Goal: Task Accomplishment & Management: Manage account settings

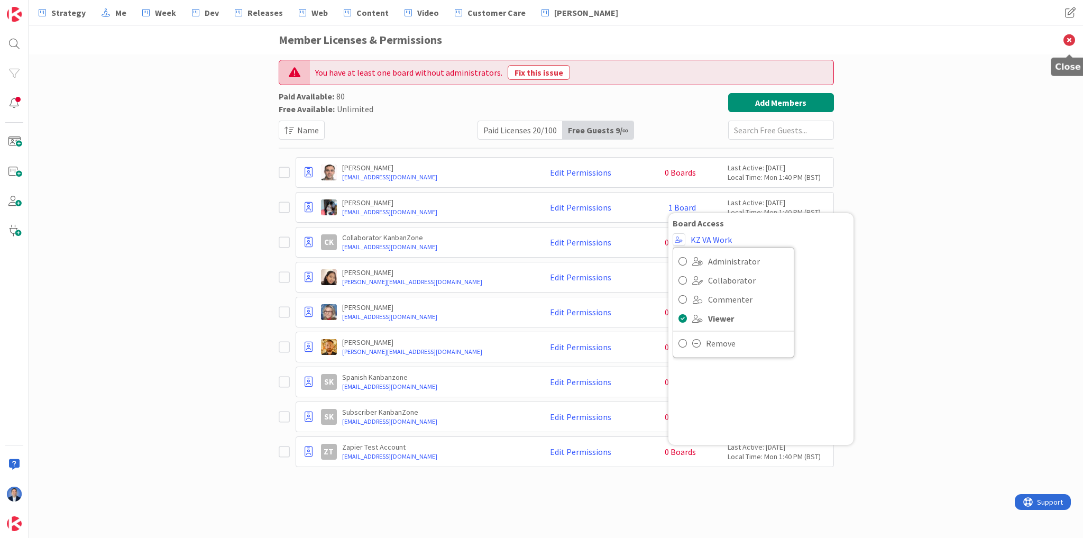
click at [1074, 40] on icon at bounding box center [1070, 39] width 28 height 29
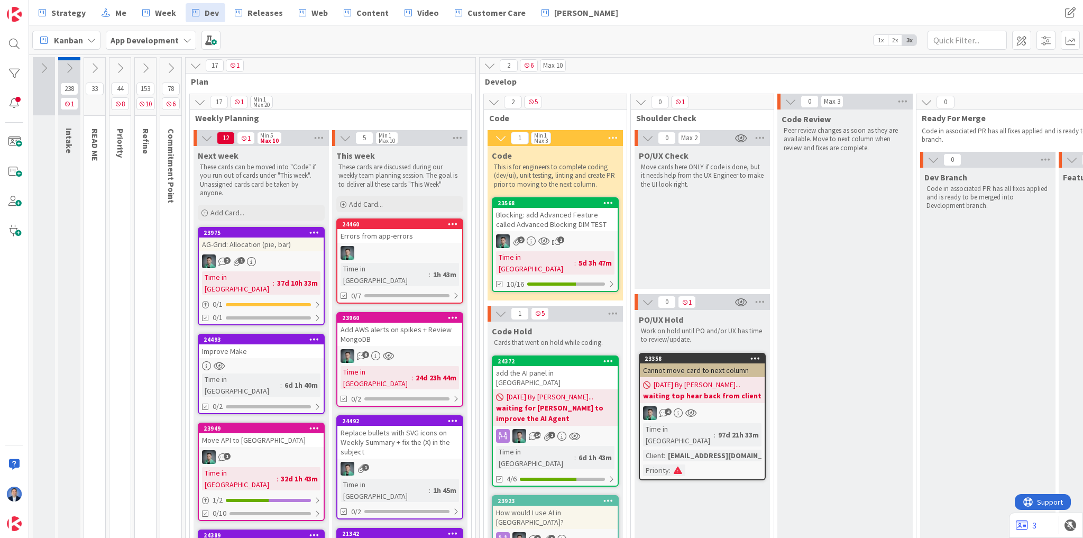
click at [70, 67] on icon at bounding box center [69, 68] width 12 height 12
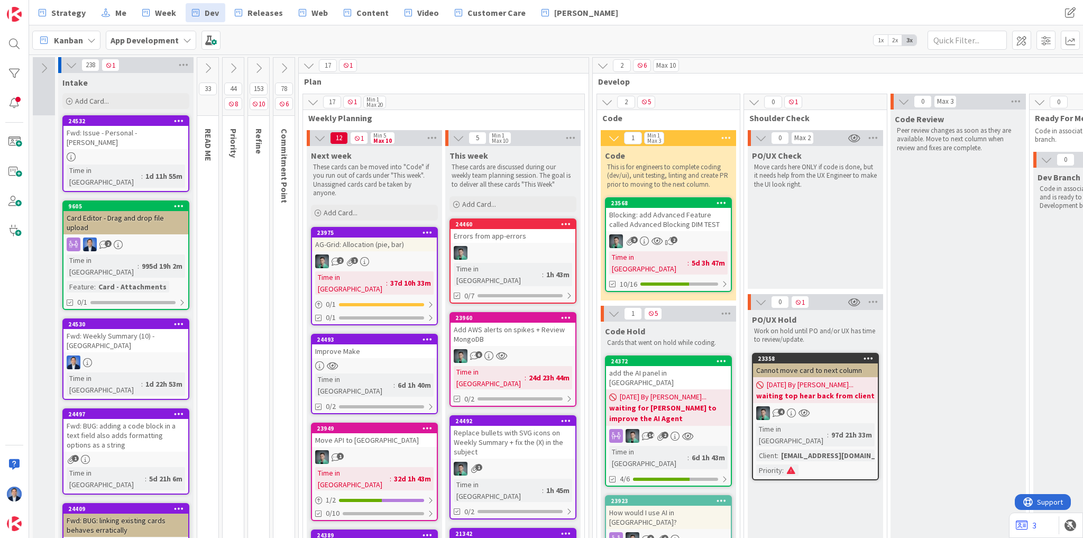
click at [131, 135] on div "Fwd: Issue - Personal - [PERSON_NAME]" at bounding box center [125, 137] width 125 height 23
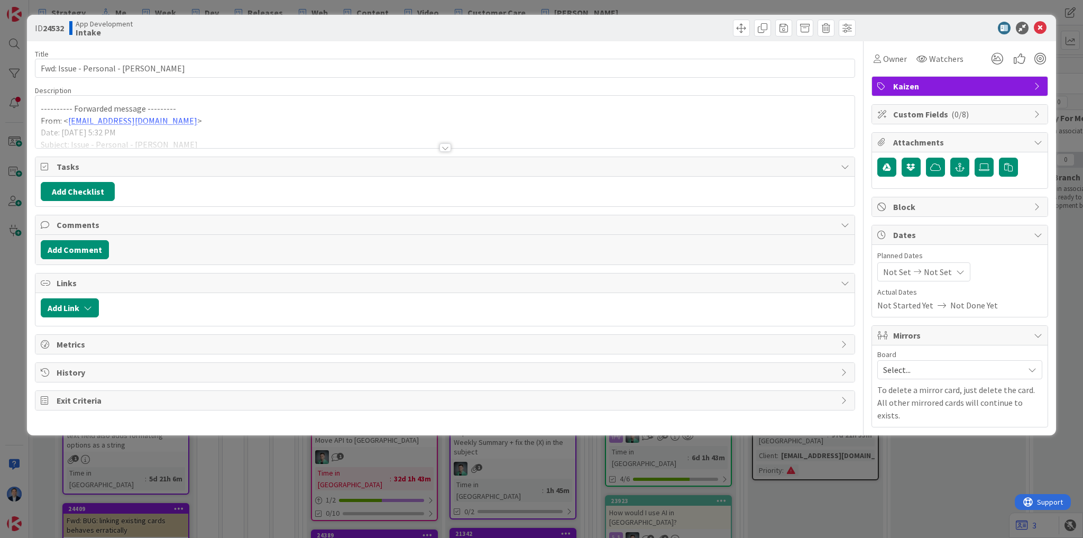
click at [224, 128] on div at bounding box center [444, 134] width 819 height 27
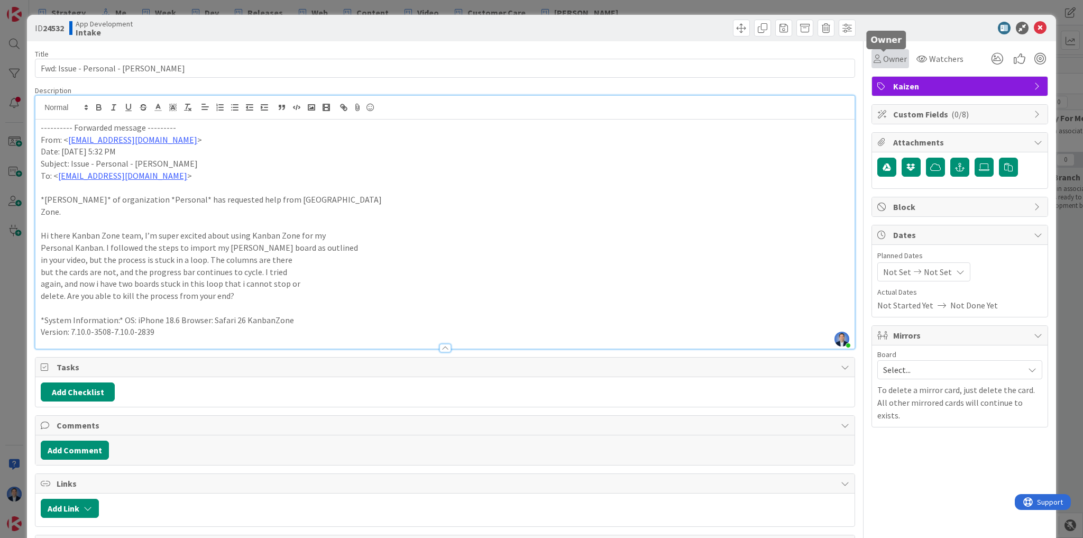
click at [886, 60] on span "Owner" at bounding box center [895, 58] width 24 height 13
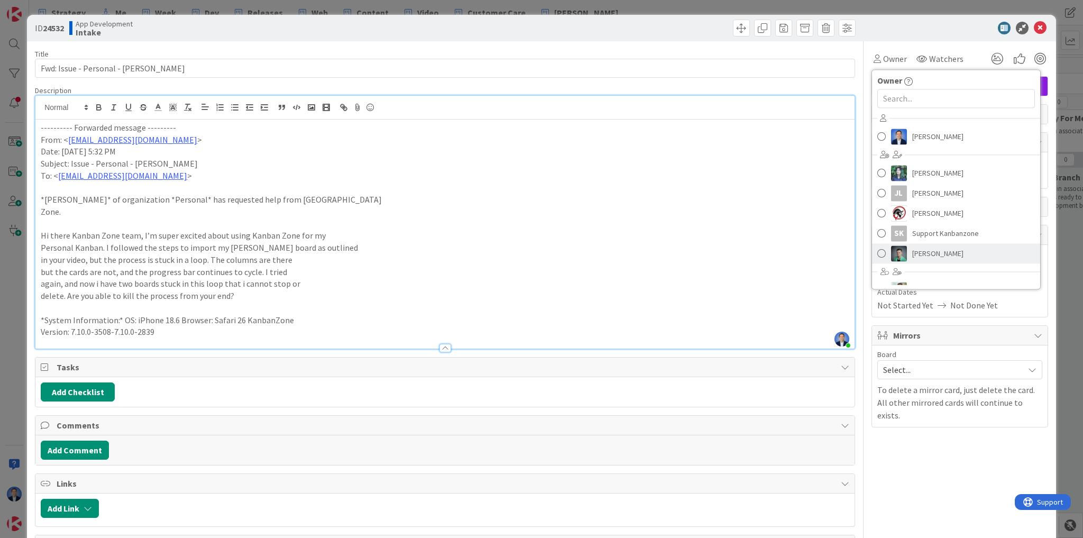
click at [918, 251] on span "[PERSON_NAME]" at bounding box center [937, 253] width 51 height 16
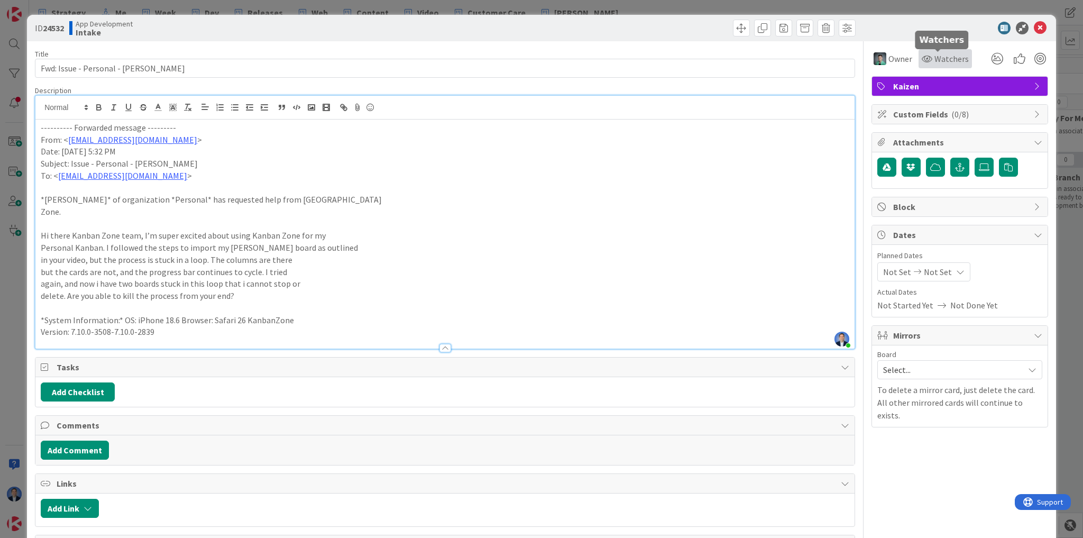
click at [935, 56] on span "Watchers" at bounding box center [952, 58] width 34 height 13
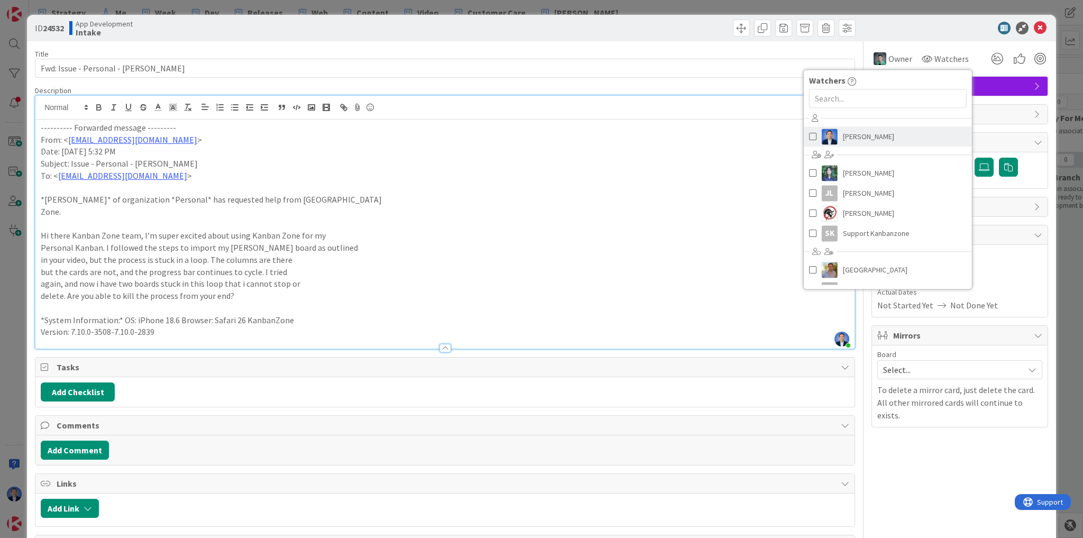
click at [849, 138] on span "[PERSON_NAME]" at bounding box center [868, 137] width 51 height 16
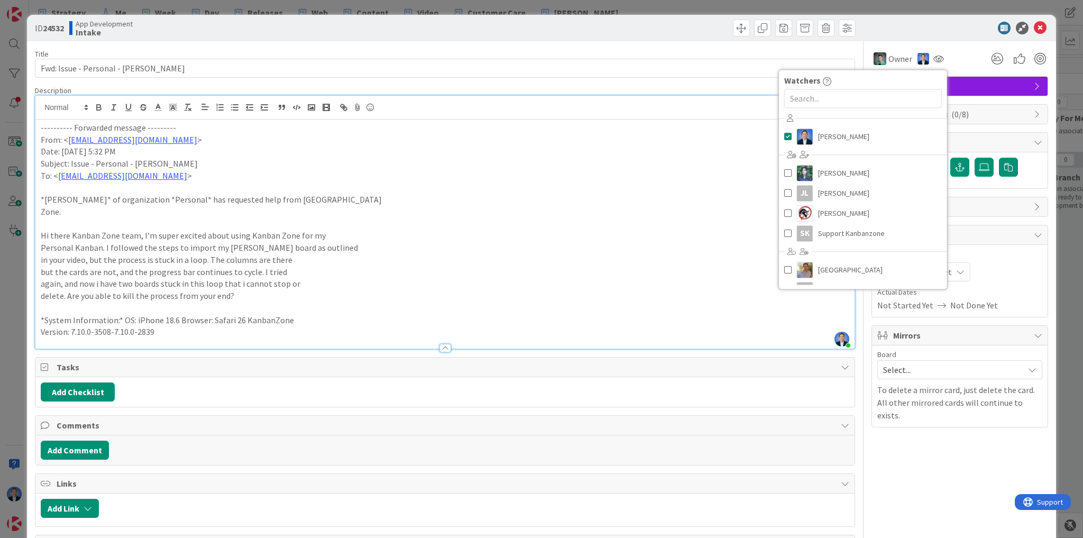
click at [991, 85] on span "Kaizen" at bounding box center [960, 86] width 135 height 13
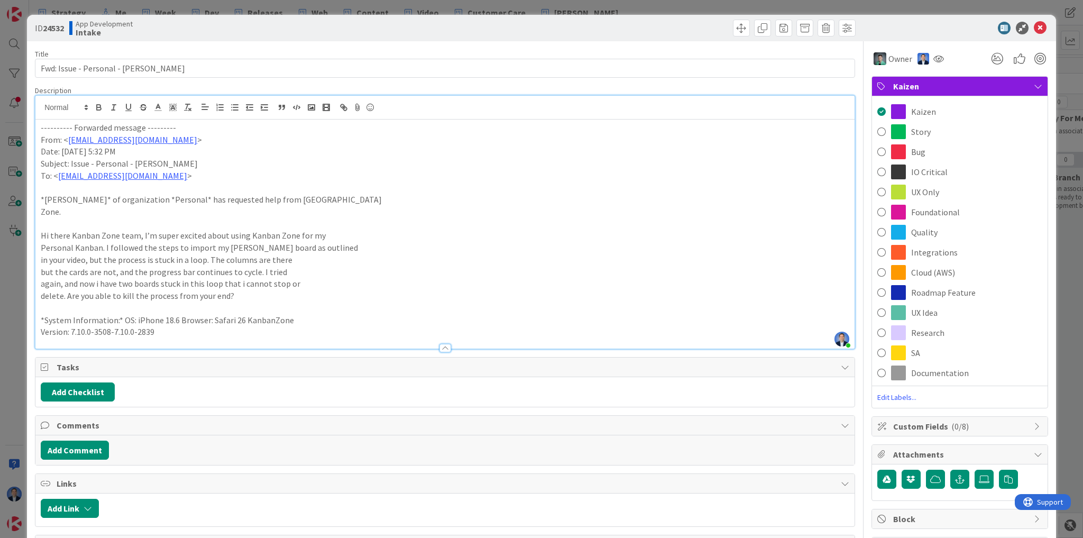
click at [957, 151] on div "Bug" at bounding box center [960, 152] width 176 height 20
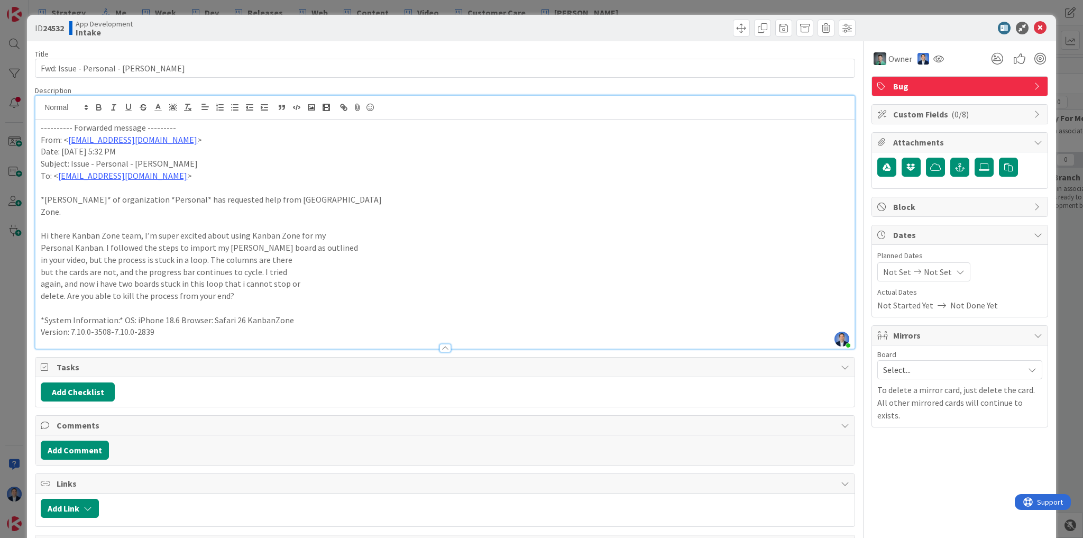
click at [952, 113] on span "( 0/8 )" at bounding box center [960, 114] width 17 height 11
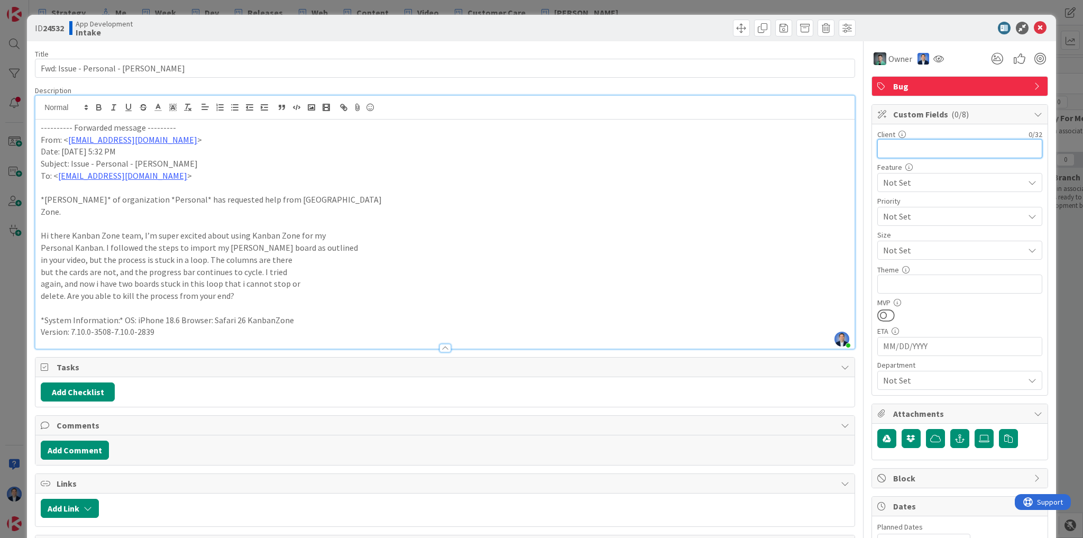
click at [914, 154] on input "text" at bounding box center [960, 148] width 165 height 19
paste input "[EMAIL_ADDRESS][DOMAIN_NAME]"
type input "[EMAIL_ADDRESS][DOMAIN_NAME]"
click at [923, 215] on span "Not Set" at bounding box center [950, 216] width 135 height 15
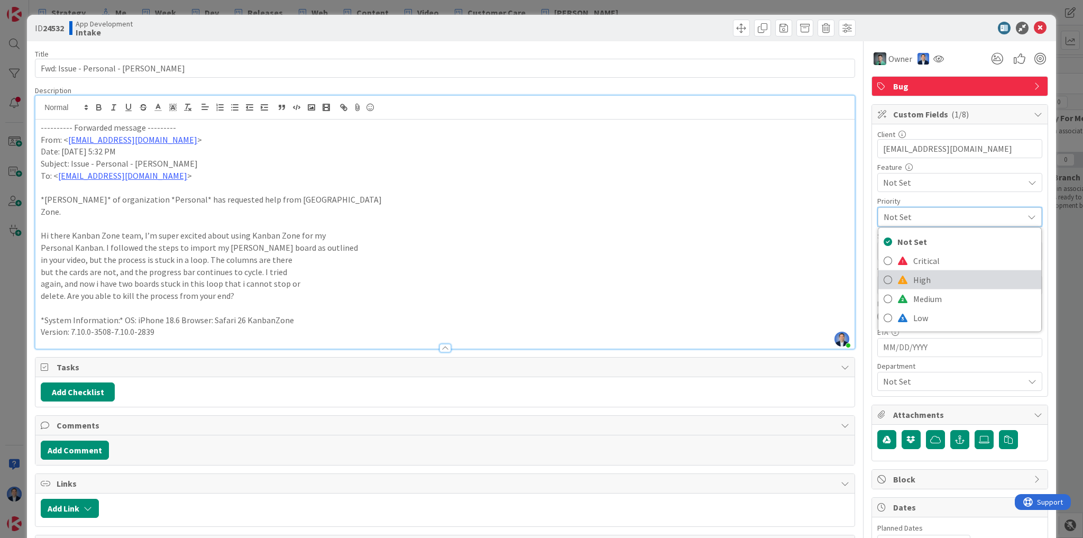
click at [928, 272] on span "High" at bounding box center [974, 280] width 123 height 16
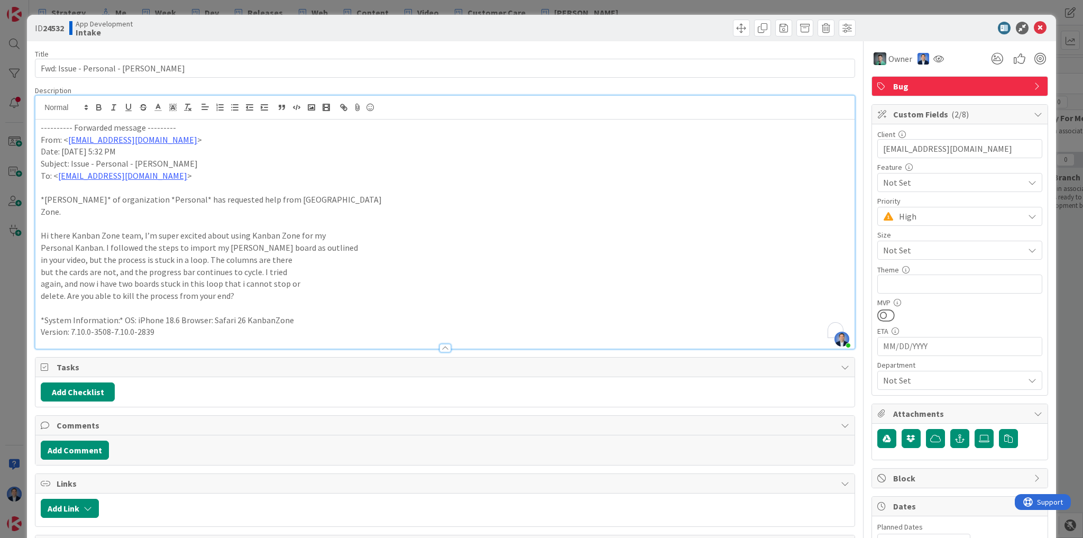
click at [187, 249] on p "Personal Kanban. I followed the steps to import my [PERSON_NAME] board as outli…" at bounding box center [445, 248] width 809 height 12
drag, startPoint x: 187, startPoint y: 249, endPoint x: 240, endPoint y: 248, distance: 52.4
click at [240, 248] on p "Personal Kanban. I followed the steps to import my [PERSON_NAME] board as outli…" at bounding box center [445, 248] width 809 height 12
copy p "import my [PERSON_NAME]"
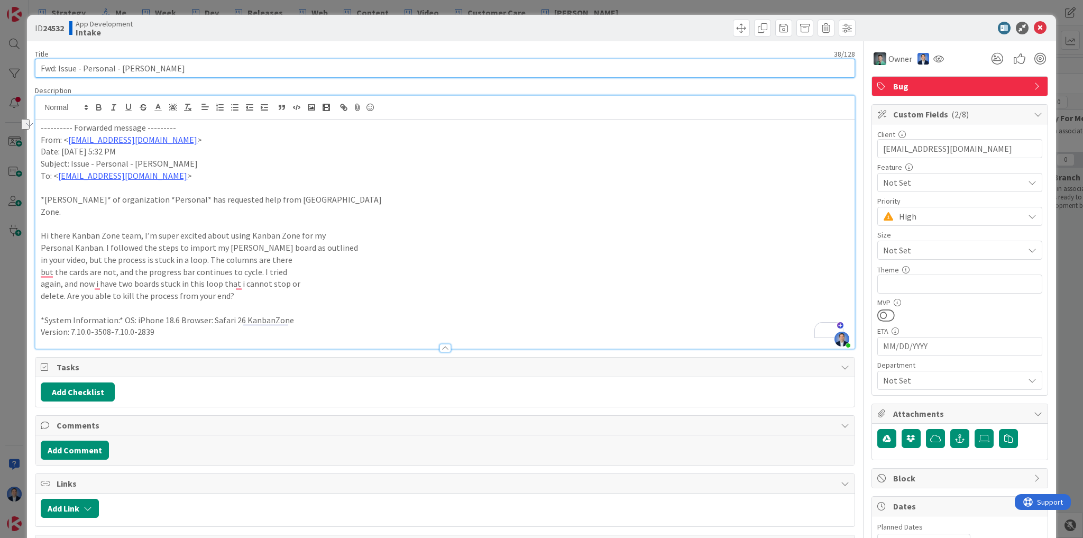
click at [191, 68] on input "Fwd: Issue - Personal - [PERSON_NAME]" at bounding box center [445, 68] width 820 height 19
paste input "import my [PERSON_NAME]"
type input "Fwd: Issue - Personal - [PERSON_NAME] import my [PERSON_NAME]"
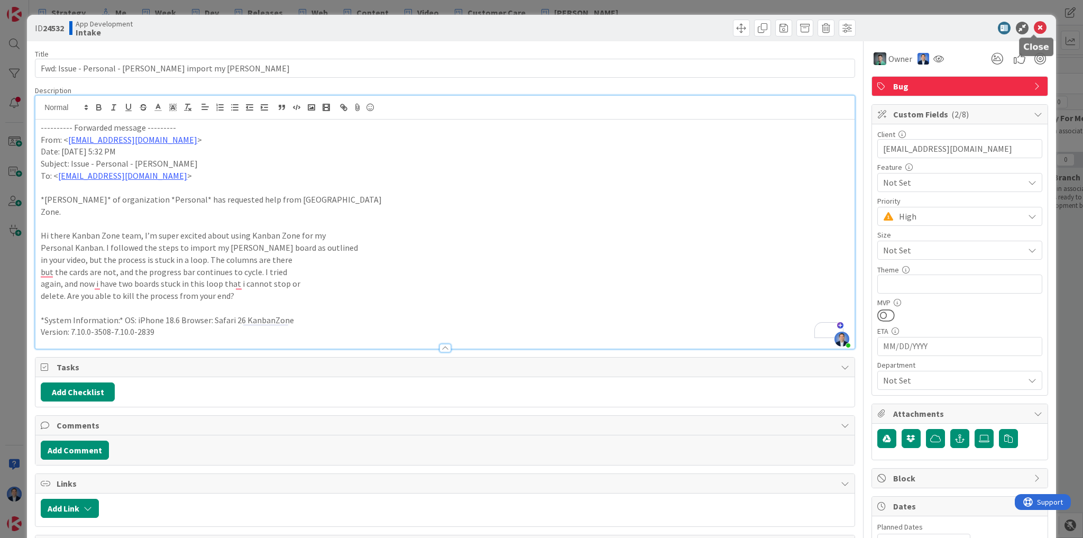
drag, startPoint x: 1032, startPoint y: 26, endPoint x: 973, endPoint y: 28, distance: 59.3
click at [1034, 26] on icon at bounding box center [1040, 28] width 13 height 13
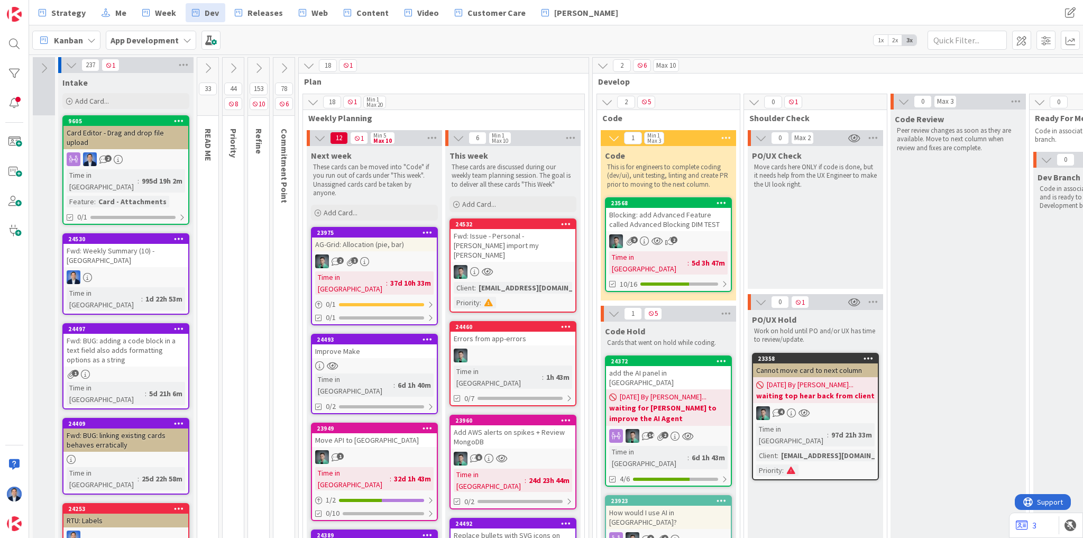
click at [506, 236] on div "Fwd: Issue - Personal - [PERSON_NAME] import my [PERSON_NAME]" at bounding box center [513, 245] width 125 height 33
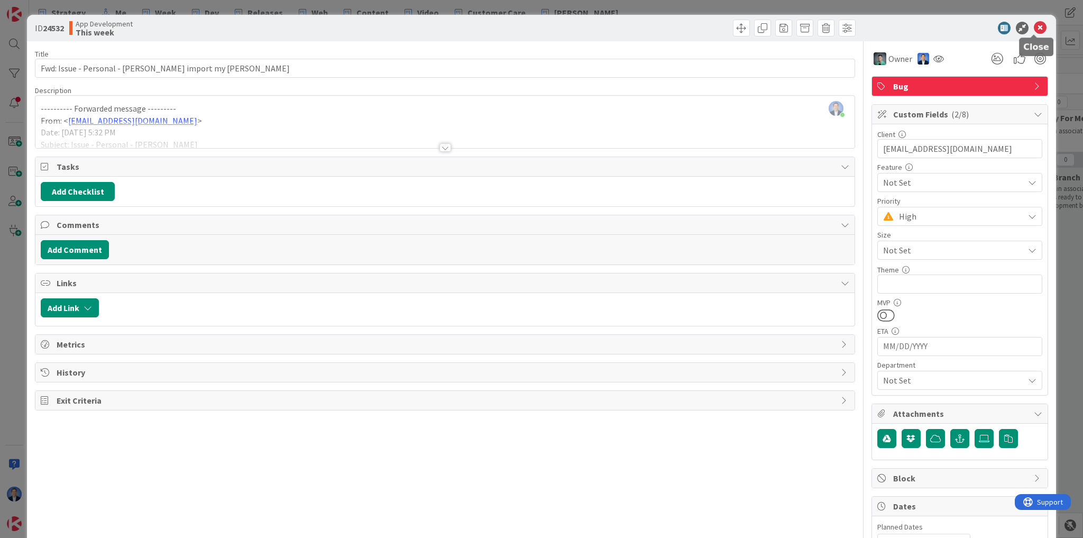
click at [1039, 30] on icon at bounding box center [1040, 28] width 13 height 13
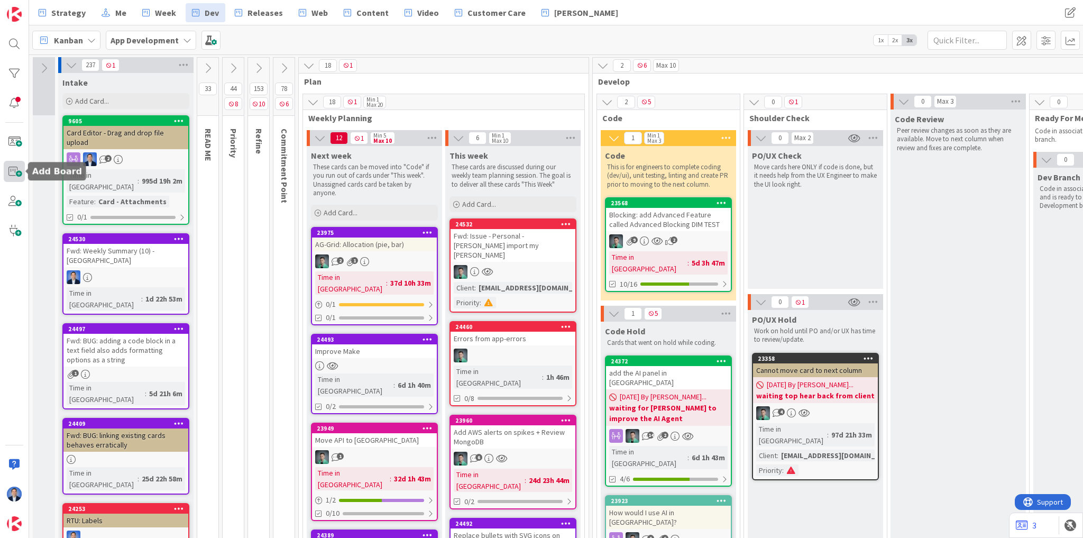
click at [15, 173] on span at bounding box center [14, 171] width 21 height 21
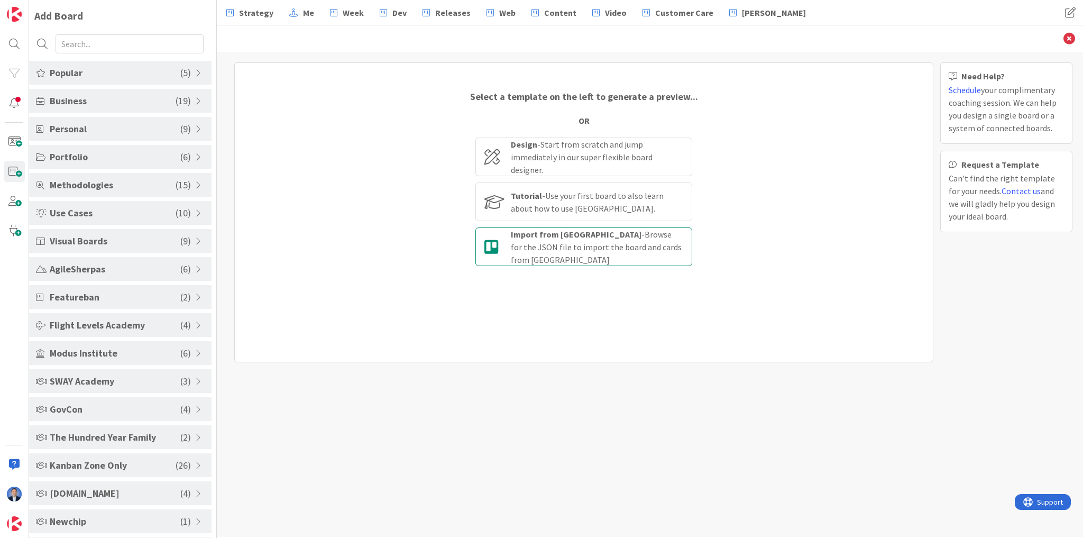
click at [563, 252] on div "Import from [PERSON_NAME] - Browse for the JSON file to import the board and ca…" at bounding box center [597, 247] width 172 height 38
click at [0, 0] on input "Import from [PERSON_NAME] - Browse for the JSON file to import the board and ca…" at bounding box center [0, 0] width 0 height 0
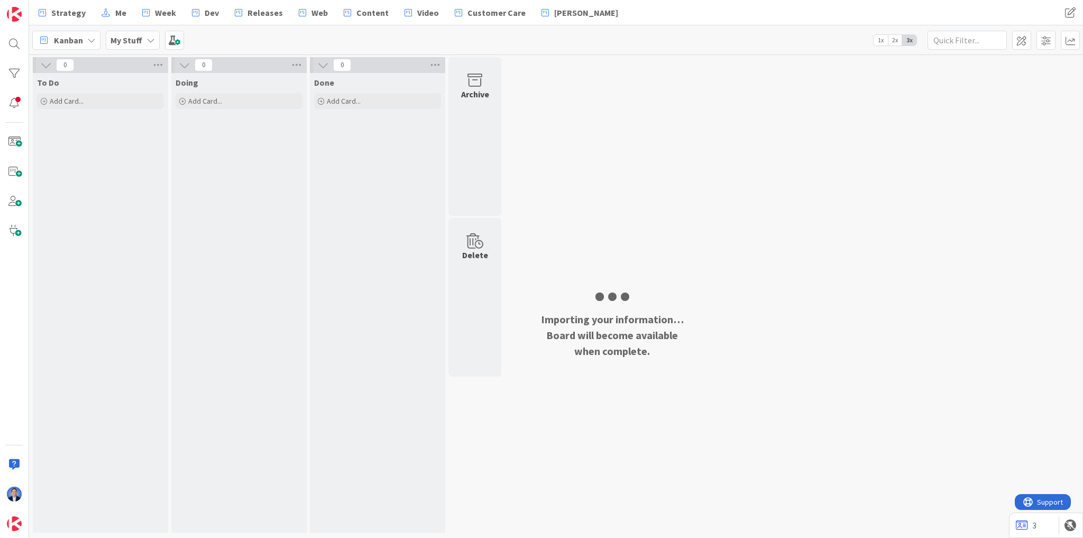
click at [845, 260] on div "0 To Do Add Card... 0 Doing Add Card... 0 Done Add Card... Archive Delete" at bounding box center [556, 297] width 1050 height 481
click at [857, 150] on div "0 To Do Add Card... 0 Doing Add Card... 0 Done Add Card... Archive Delete" at bounding box center [556, 297] width 1050 height 481
click at [65, 157] on div "To Do Add Card..." at bounding box center [100, 303] width 135 height 460
click at [212, 13] on span "Dev" at bounding box center [212, 12] width 14 height 13
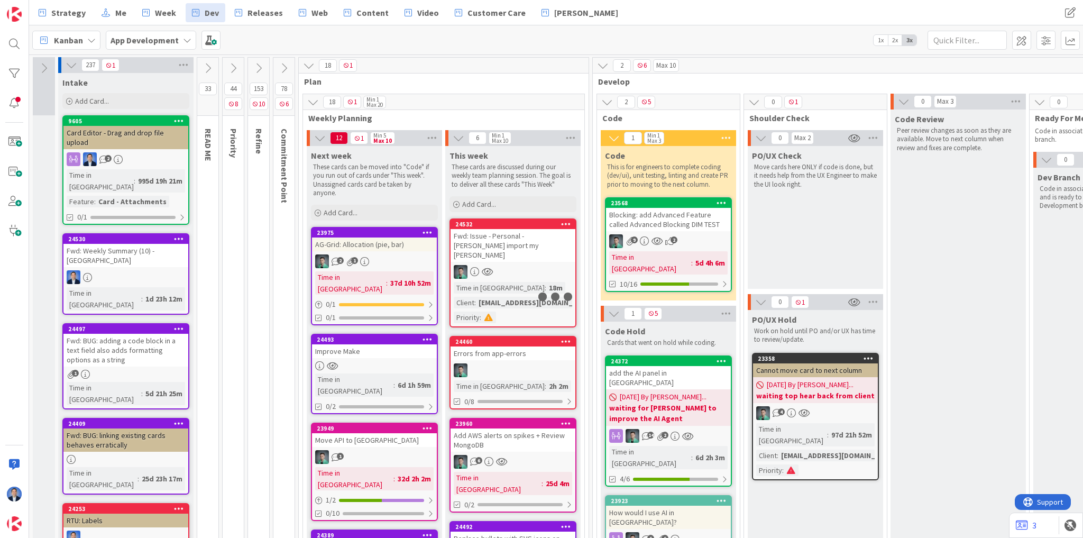
click at [525, 241] on div "Fwd: Issue - Personal - [PERSON_NAME] import my [PERSON_NAME]" at bounding box center [513, 245] width 125 height 33
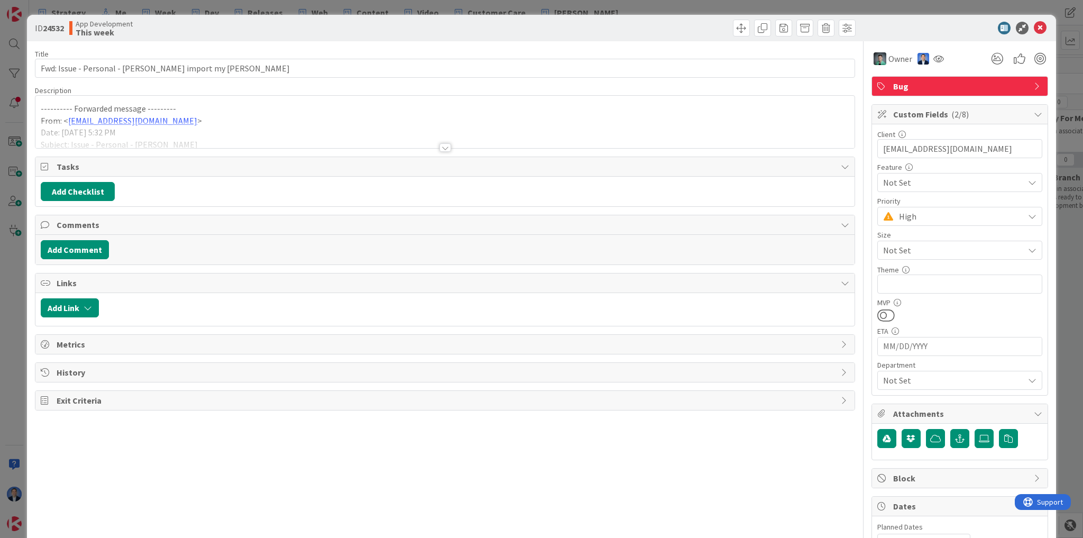
click at [933, 35] on div "ID 24532 App Development This week" at bounding box center [541, 28] width 1029 height 26
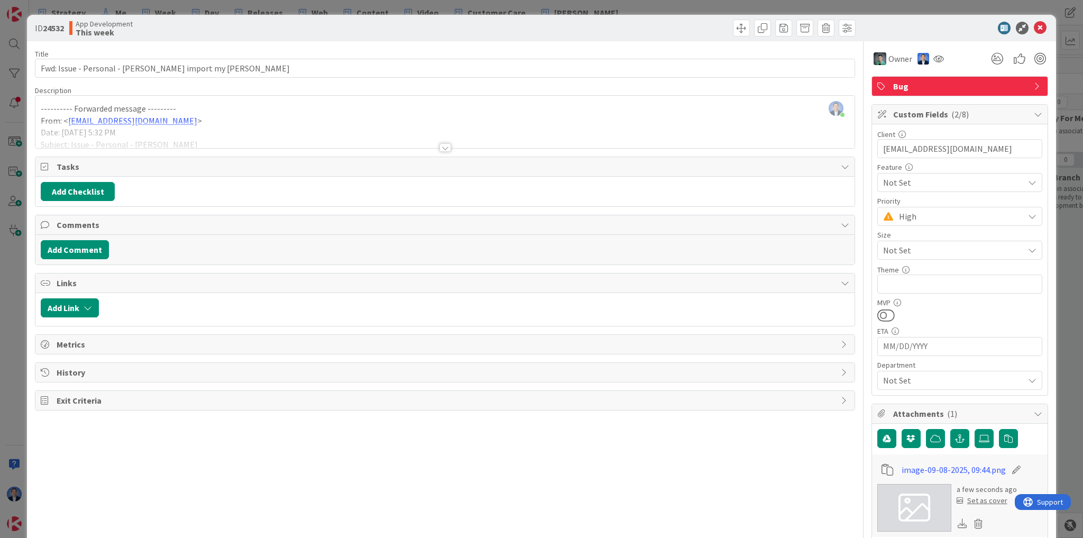
click at [980, 500] on div "Set as cover" at bounding box center [982, 500] width 51 height 11
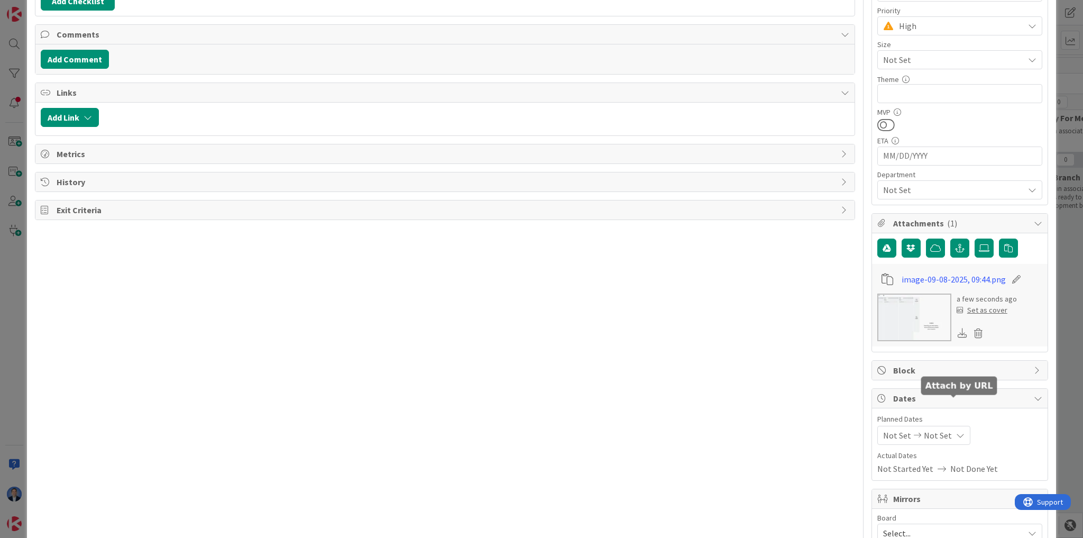
scroll to position [212, 0]
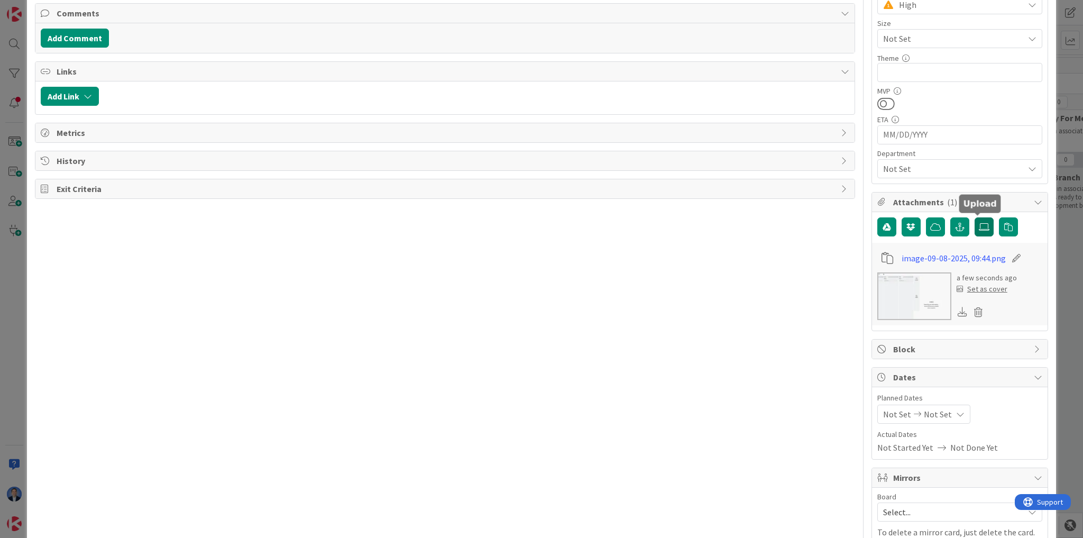
click at [982, 226] on icon at bounding box center [984, 227] width 11 height 8
click at [975, 217] on input "file" at bounding box center [975, 217] width 0 height 0
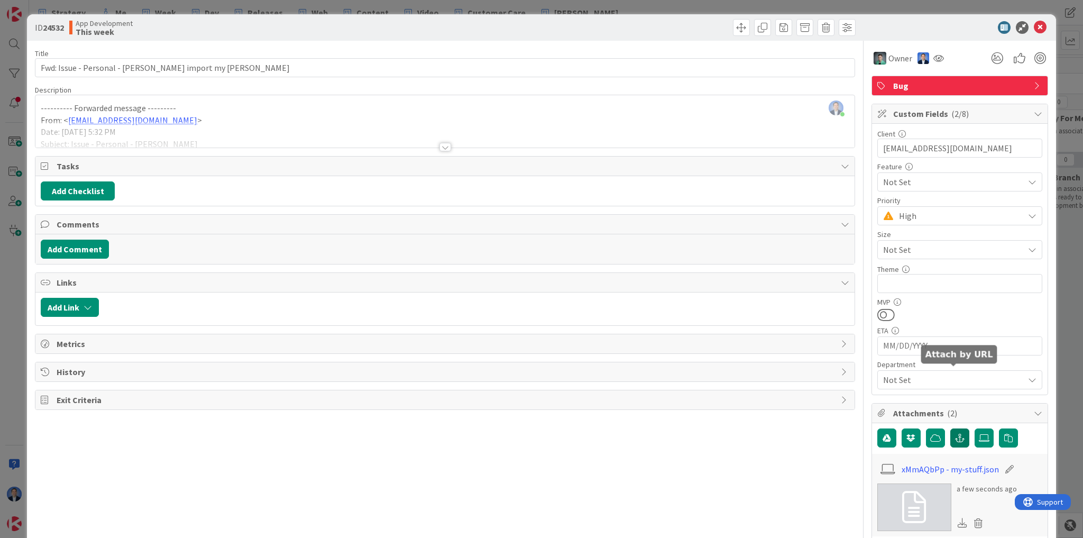
scroll to position [0, 0]
click at [1034, 30] on icon at bounding box center [1040, 28] width 13 height 13
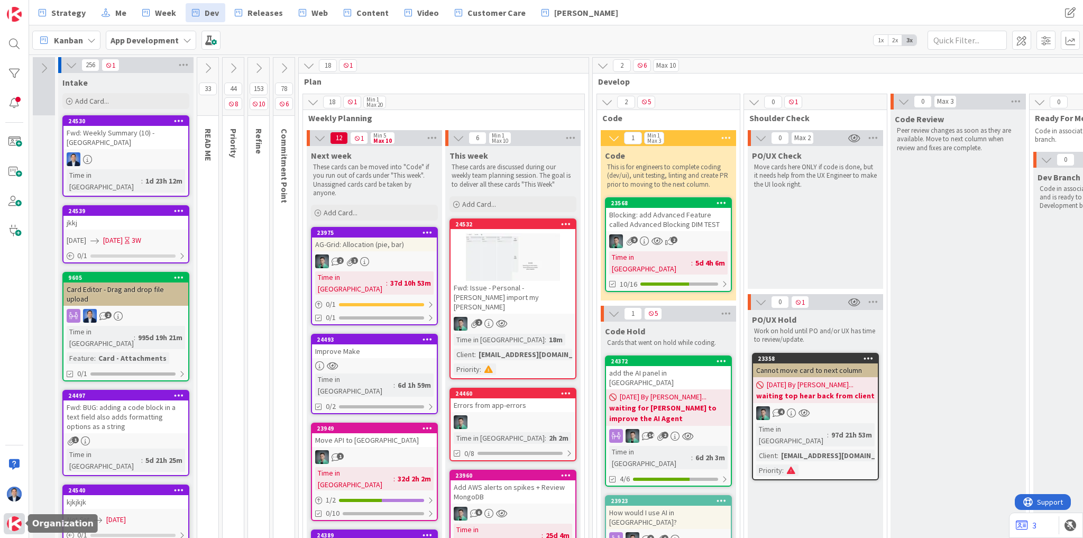
click at [19, 529] on img at bounding box center [14, 523] width 15 height 15
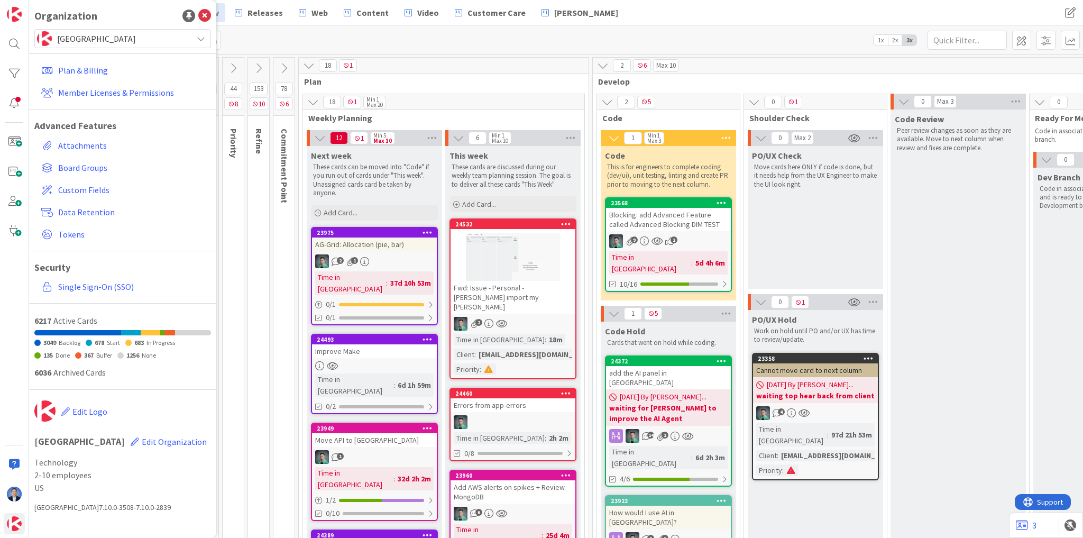
drag, startPoint x: 131, startPoint y: 36, endPoint x: 131, endPoint y: 42, distance: 5.8
click at [131, 38] on span "[GEOGRAPHIC_DATA]" at bounding box center [122, 38] width 130 height 15
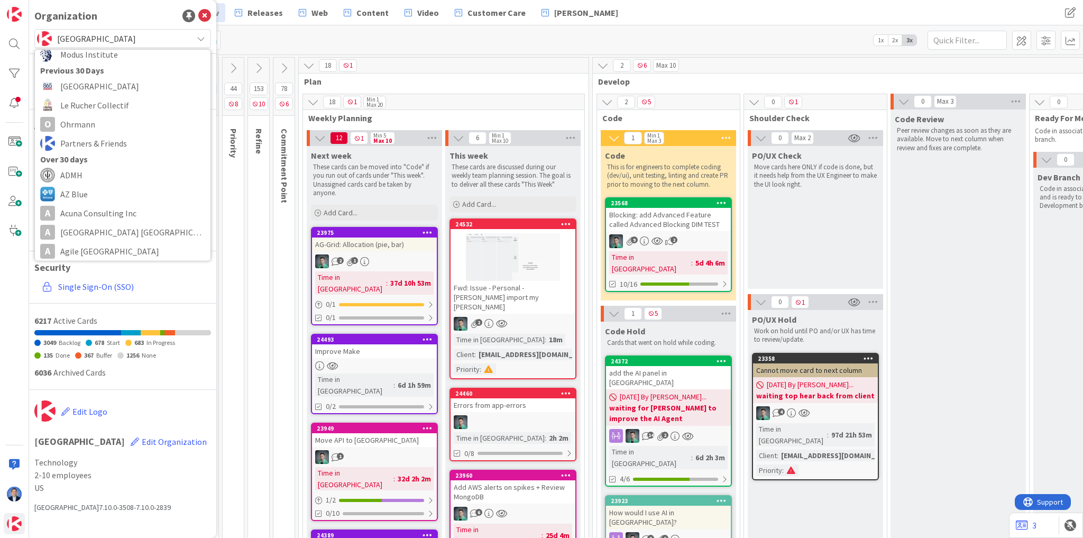
scroll to position [169, 0]
click at [106, 103] on span "Le Rucher Collectif" at bounding box center [132, 101] width 145 height 16
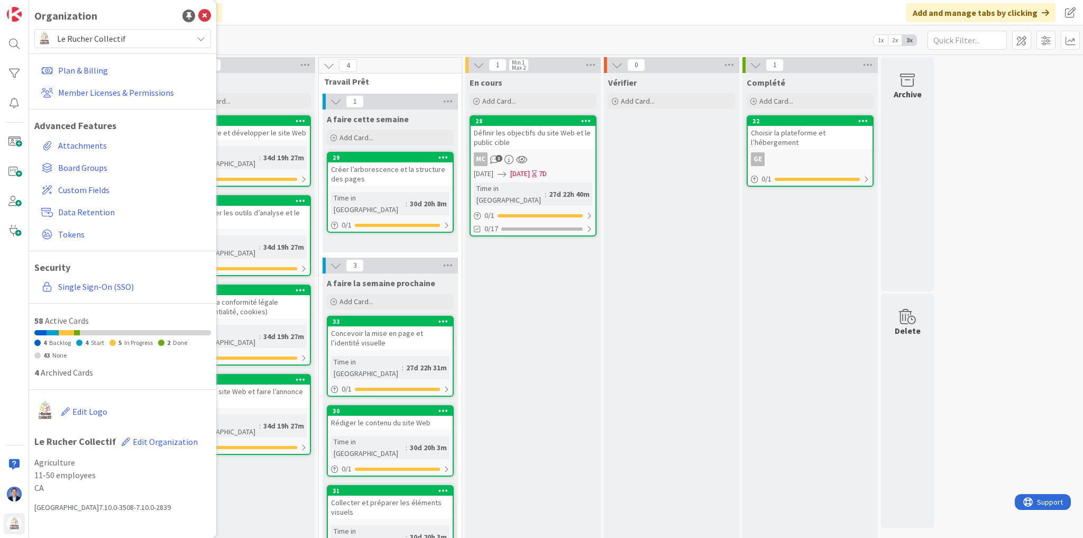
click at [355, 24] on div "Click our logo to show/hide this navigation Add and manage tabs by clicking" at bounding box center [556, 12] width 1054 height 25
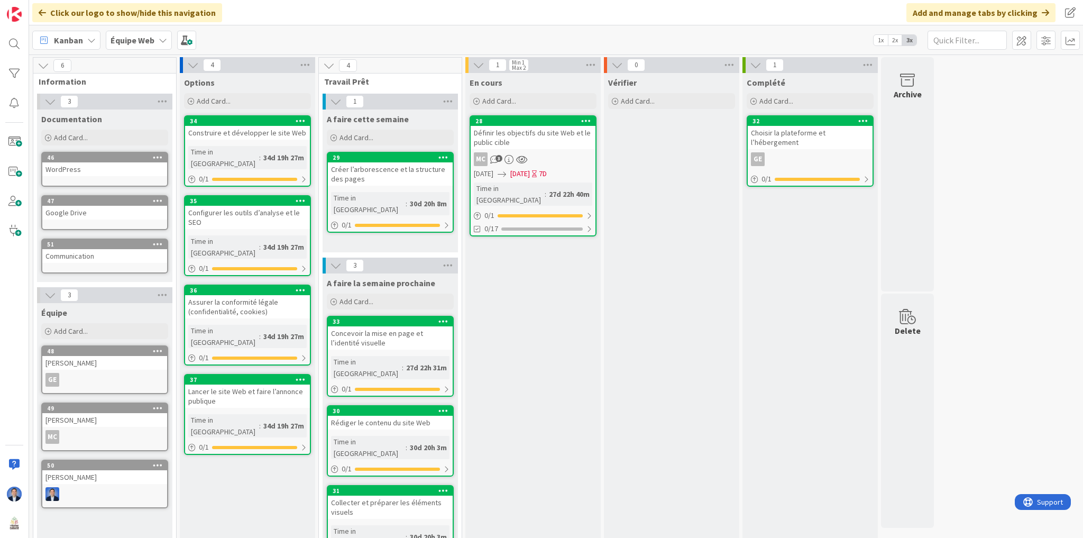
click at [145, 39] on b "Équipe Web" at bounding box center [133, 40] width 44 height 11
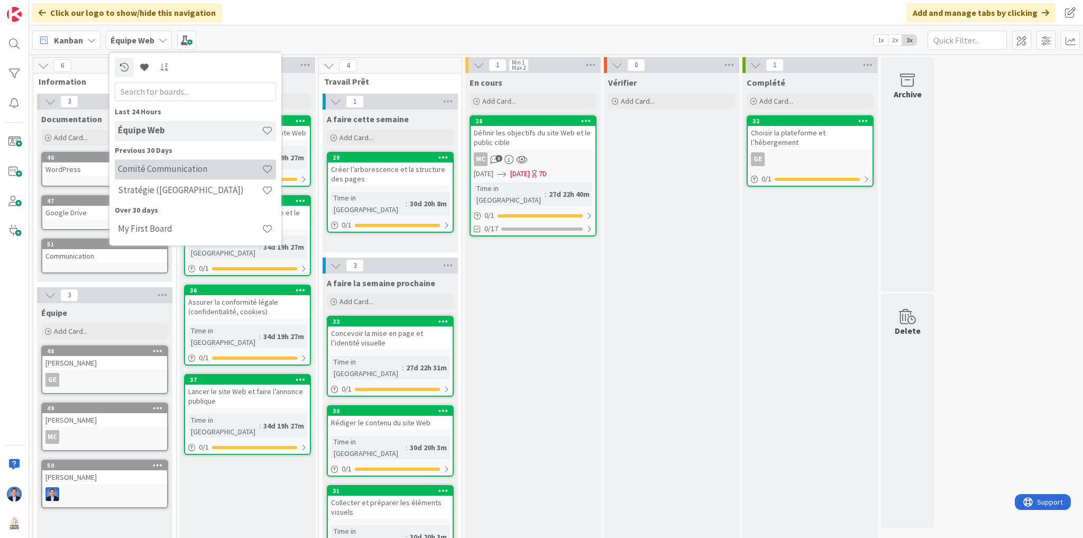
click at [169, 168] on h4 "Comité Communication" at bounding box center [190, 169] width 144 height 11
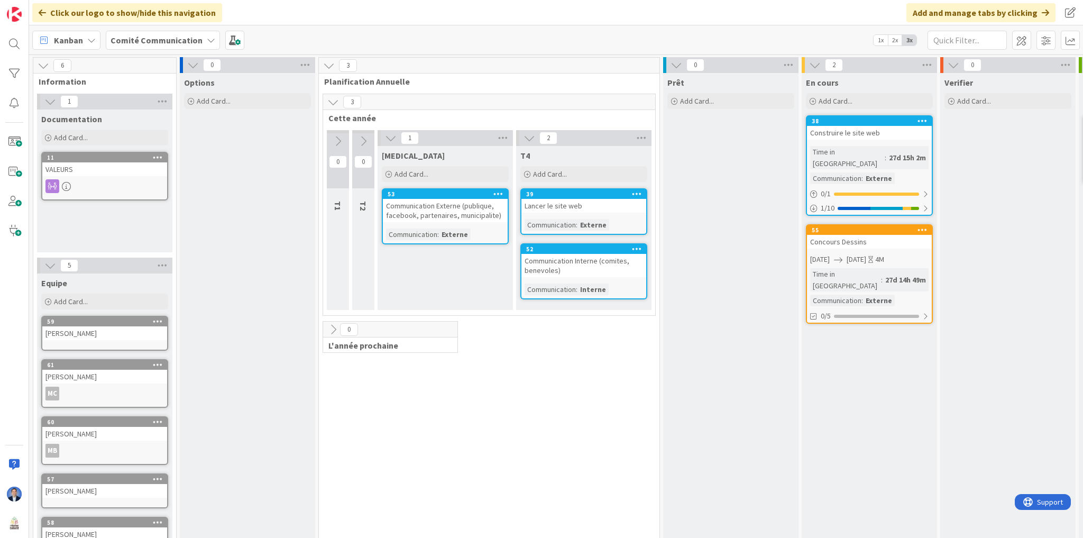
click at [197, 68] on icon at bounding box center [193, 65] width 12 height 12
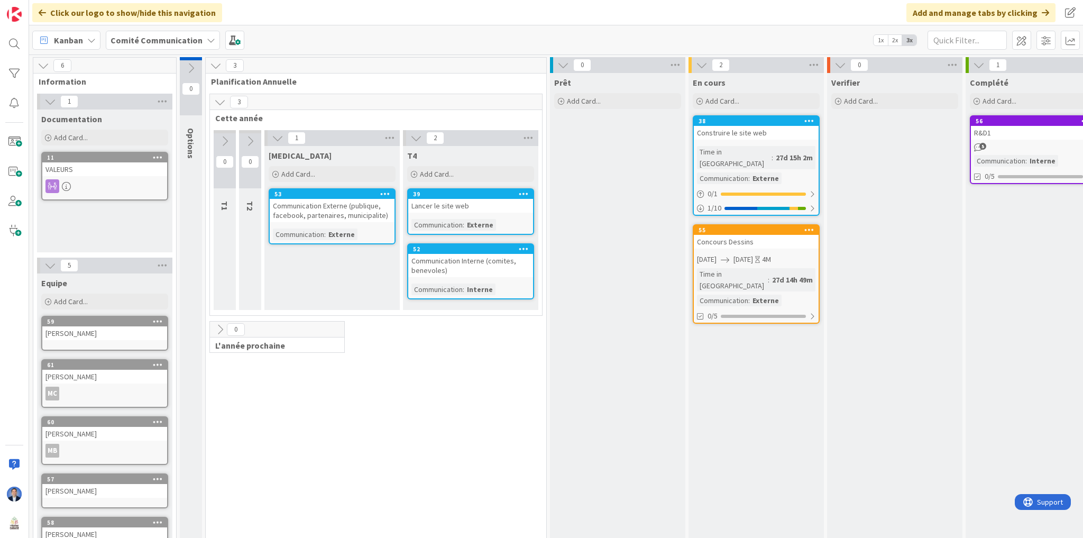
click at [158, 40] on b "Comité Communication" at bounding box center [157, 40] width 92 height 11
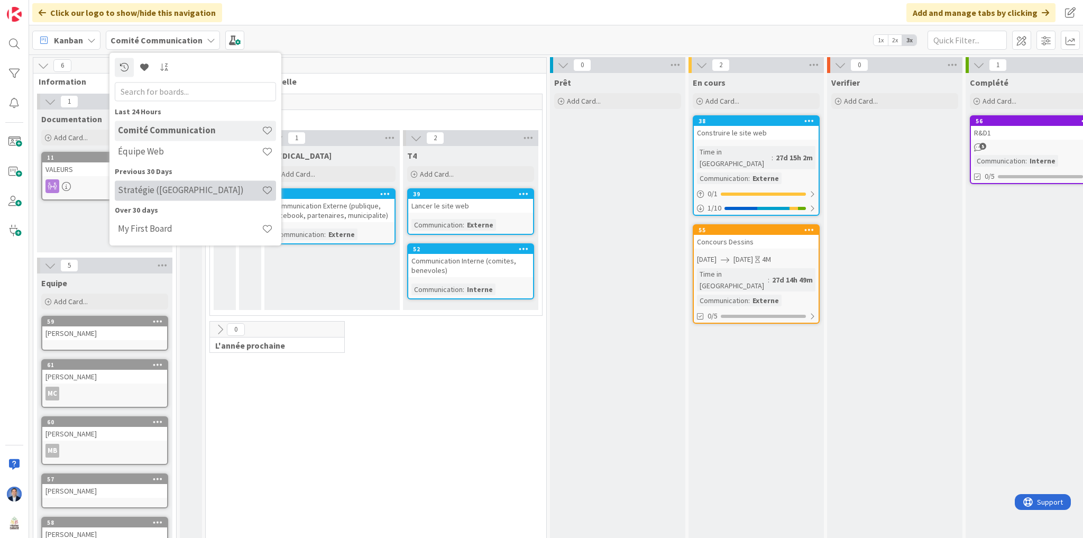
click at [201, 188] on h4 "Stratégie ([GEOGRAPHIC_DATA])" at bounding box center [190, 190] width 144 height 11
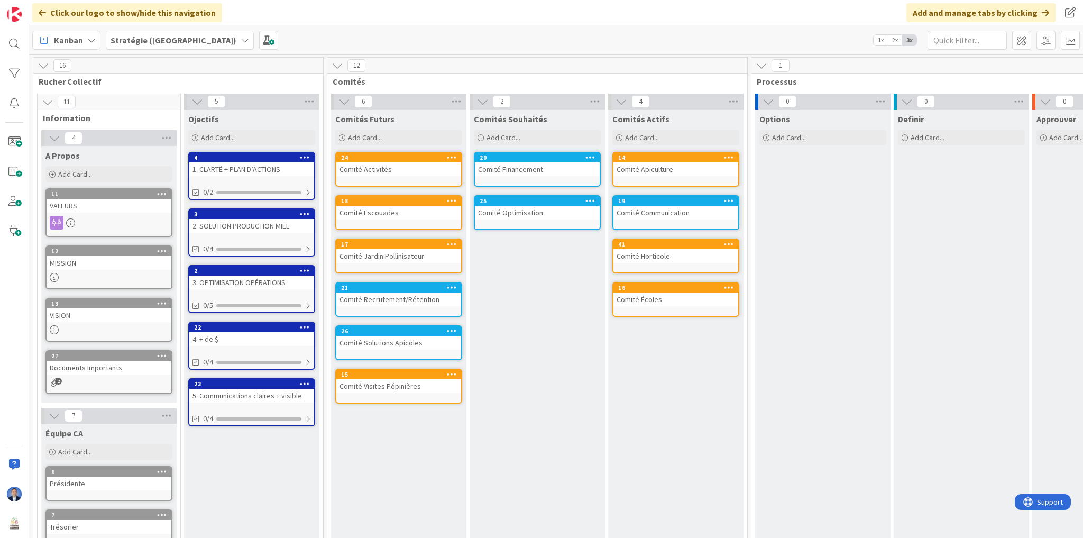
click at [160, 40] on b "Stratégie ([GEOGRAPHIC_DATA])" at bounding box center [174, 40] width 126 height 11
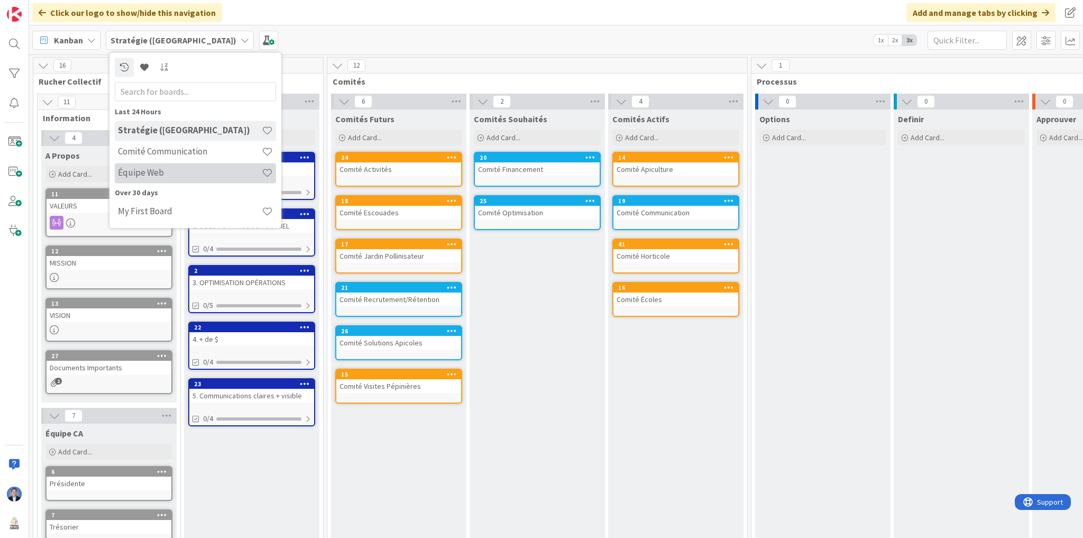
click at [186, 171] on h4 "Équipe Web" at bounding box center [190, 173] width 144 height 11
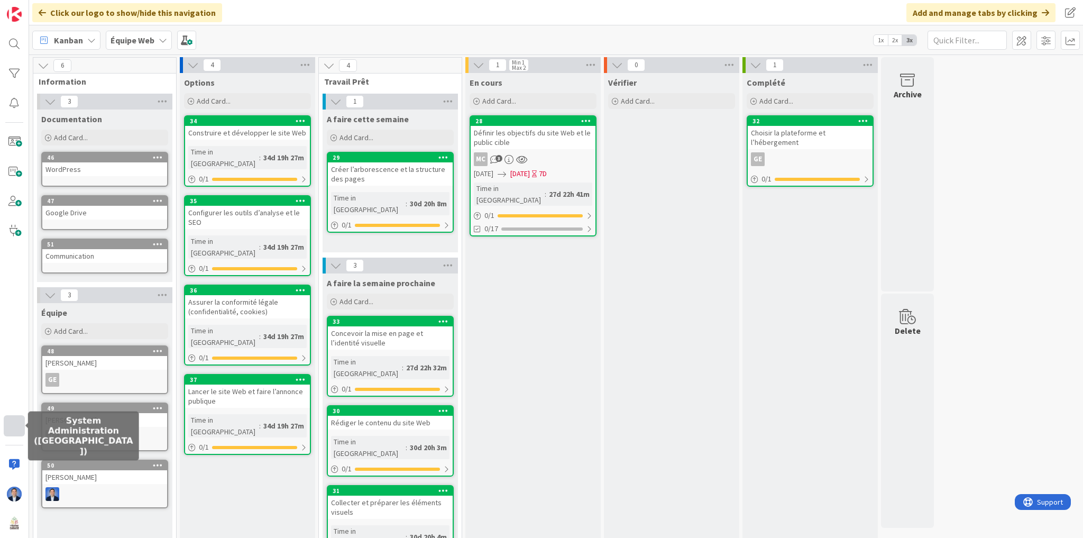
click at [11, 430] on div at bounding box center [14, 425] width 21 height 21
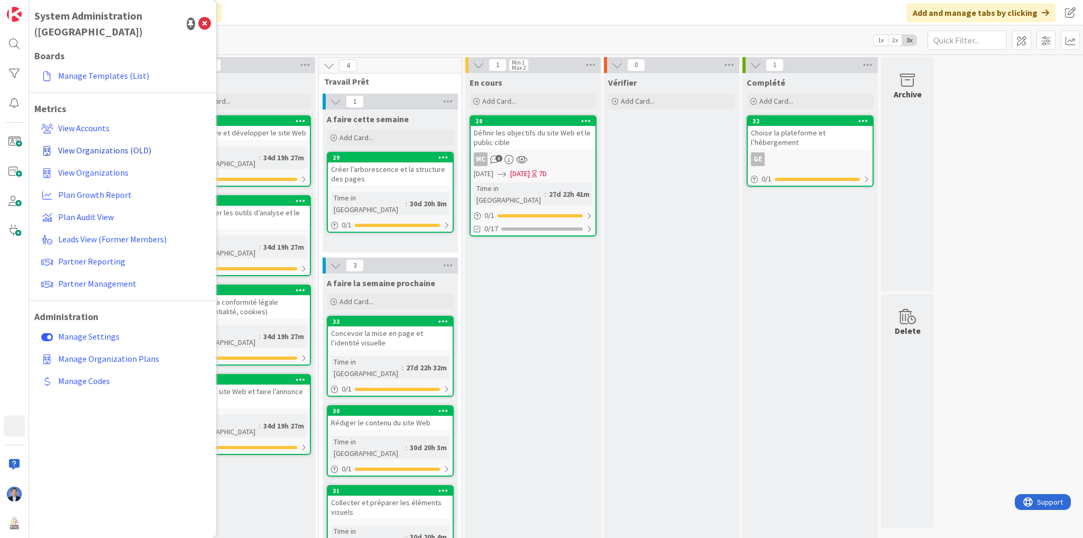
click at [90, 145] on span "View Organizations (OLD)" at bounding box center [104, 150] width 93 height 11
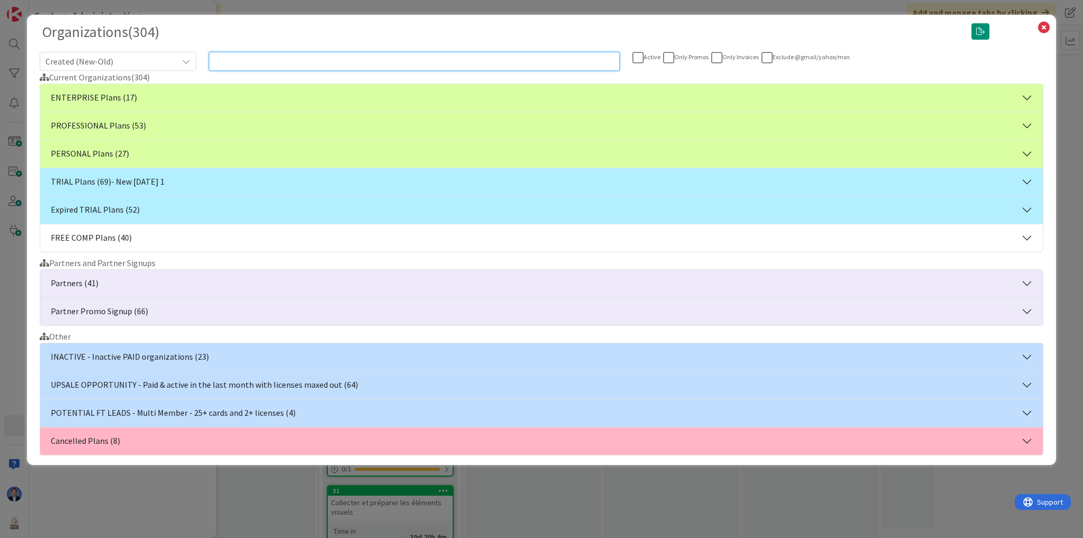
click at [261, 62] on input "text" at bounding box center [414, 61] width 411 height 19
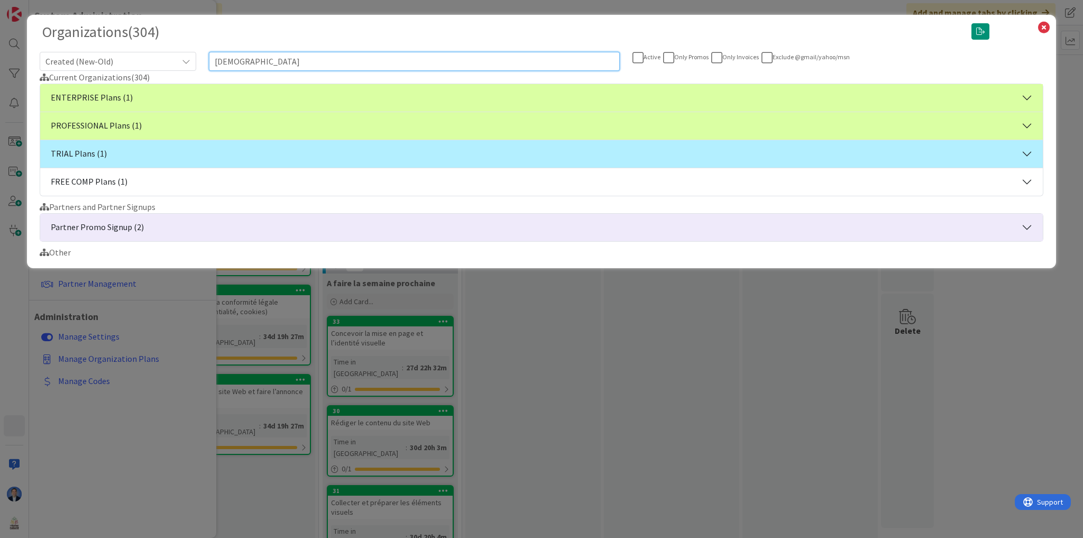
type input "[DEMOGRAPHIC_DATA]"
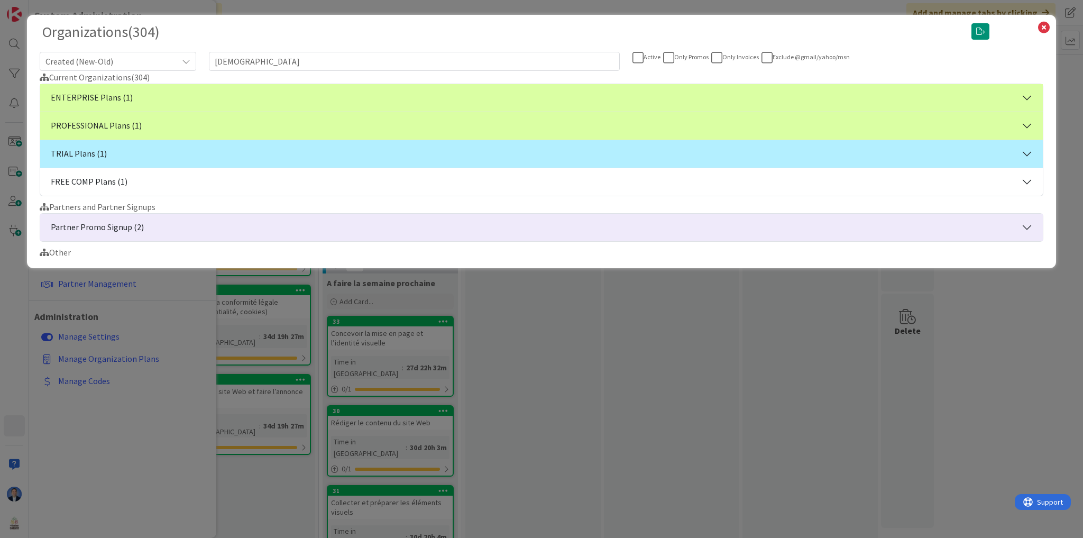
click at [206, 89] on button "ENTERPRISE Plans (1)" at bounding box center [541, 98] width 1003 height 28
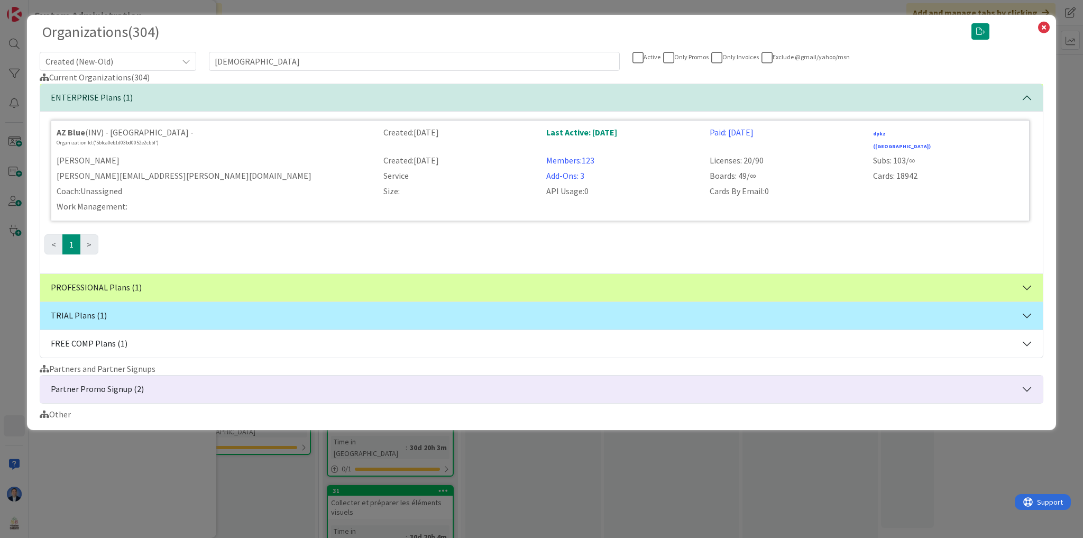
click at [114, 279] on button "PROFESSIONAL Plans (1)" at bounding box center [541, 288] width 1003 height 28
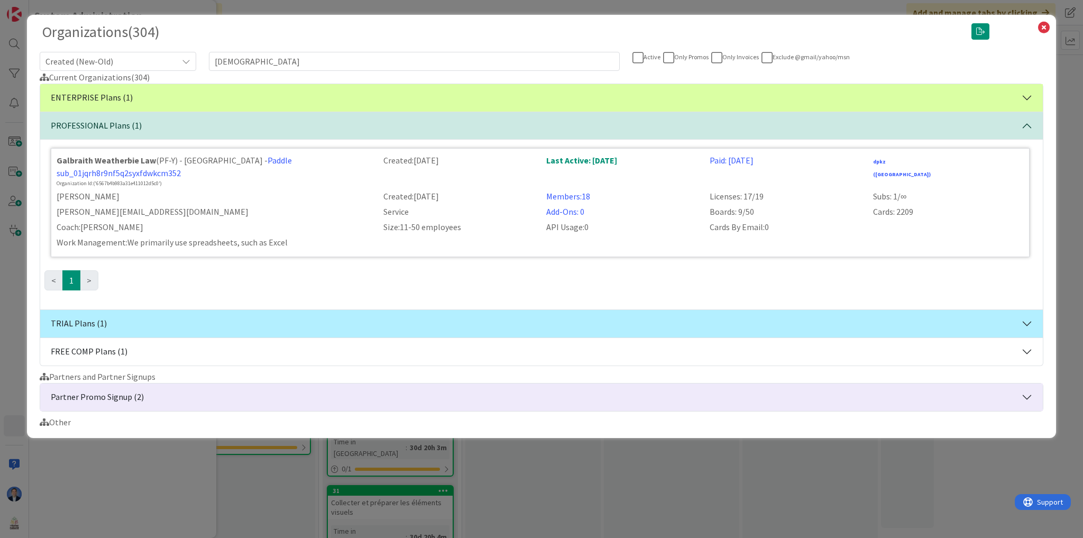
click at [552, 201] on div "Members: 18" at bounding box center [621, 196] width 163 height 13
click at [558, 195] on link "Members: 18" at bounding box center [568, 196] width 44 height 11
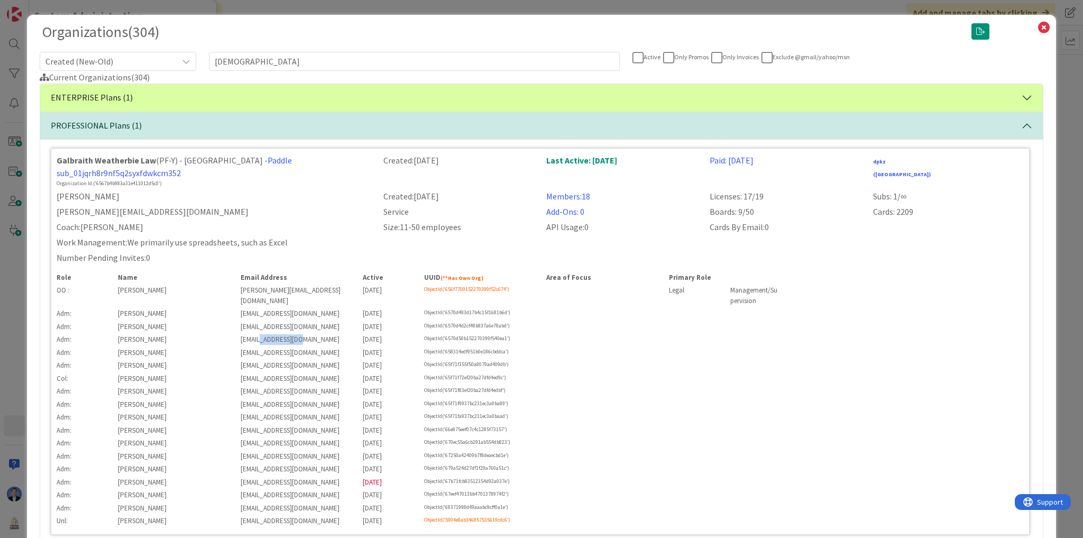
drag, startPoint x: 303, startPoint y: 337, endPoint x: 258, endPoint y: 341, distance: 44.6
click at [258, 341] on div "[EMAIL_ADDRESS][DOMAIN_NAME]" at bounding box center [295, 339] width 123 height 11
copy div "@[DOMAIN_NAME]"
click at [1039, 28] on icon at bounding box center [1044, 27] width 14 height 15
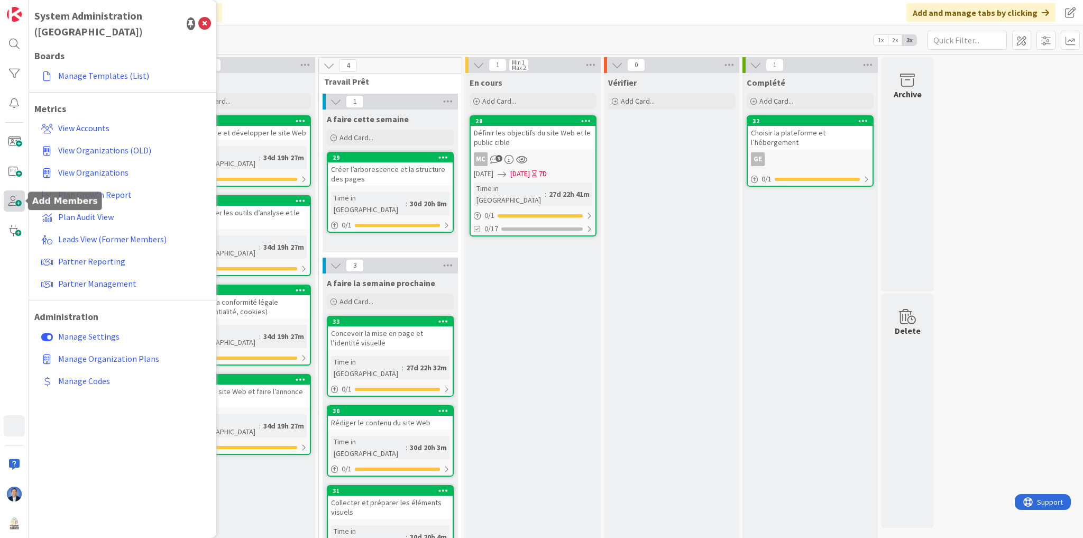
click at [8, 201] on span at bounding box center [14, 200] width 21 height 21
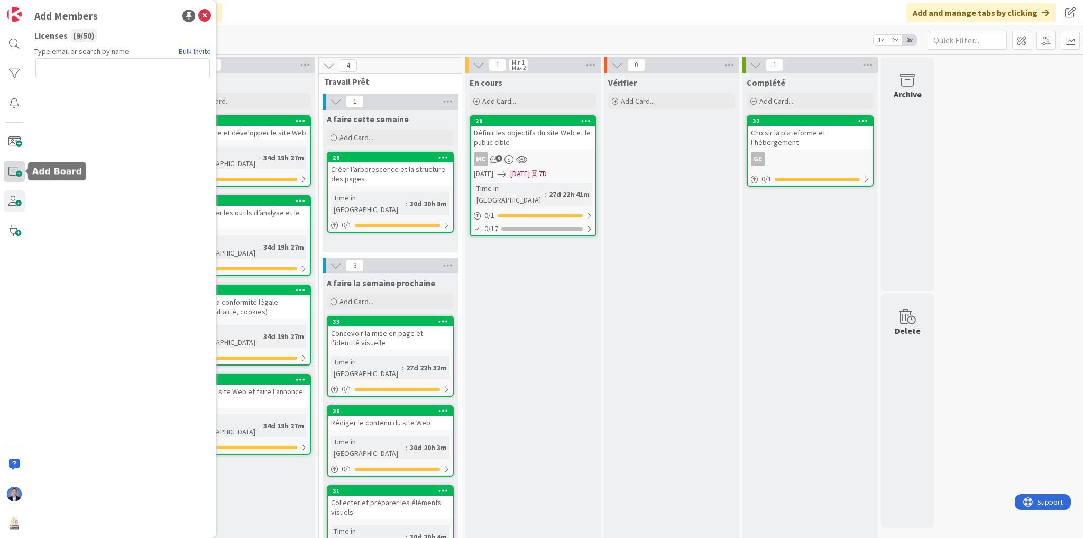
click at [11, 163] on span at bounding box center [14, 171] width 21 height 21
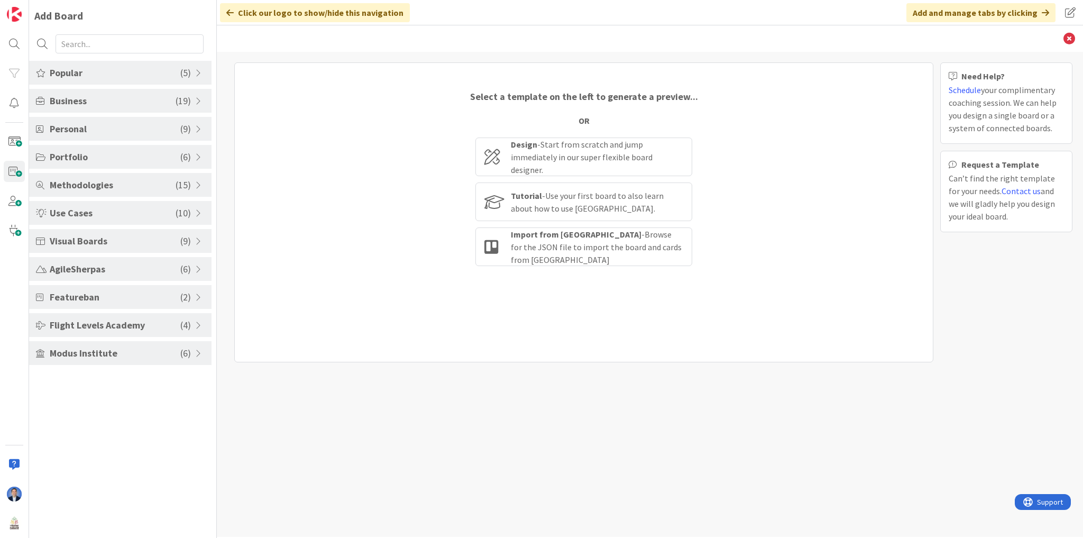
click at [563, 226] on div "Design - Start from scratch and jump immediately in our super flexible board de…" at bounding box center [584, 203] width 217 height 130
click at [559, 246] on div "Import from [PERSON_NAME] - Browse for the JSON file to import the board and ca…" at bounding box center [597, 247] width 172 height 38
click at [0, 0] on input "Import from [PERSON_NAME] - Browse for the JSON file to import the board and ca…" at bounding box center [0, 0] width 0 height 0
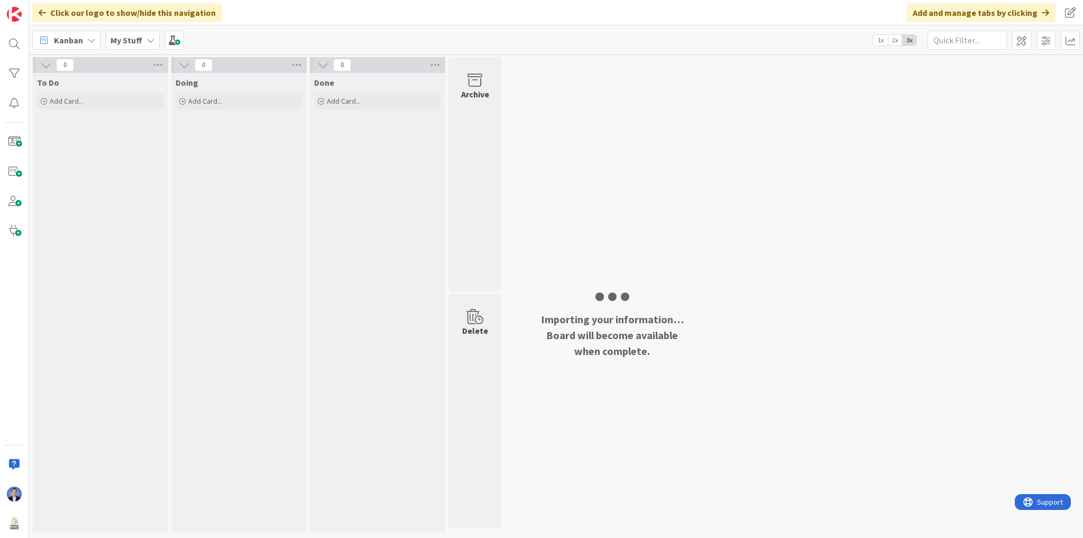
click at [136, 35] on b "My Stuff" at bounding box center [127, 40] width 32 height 11
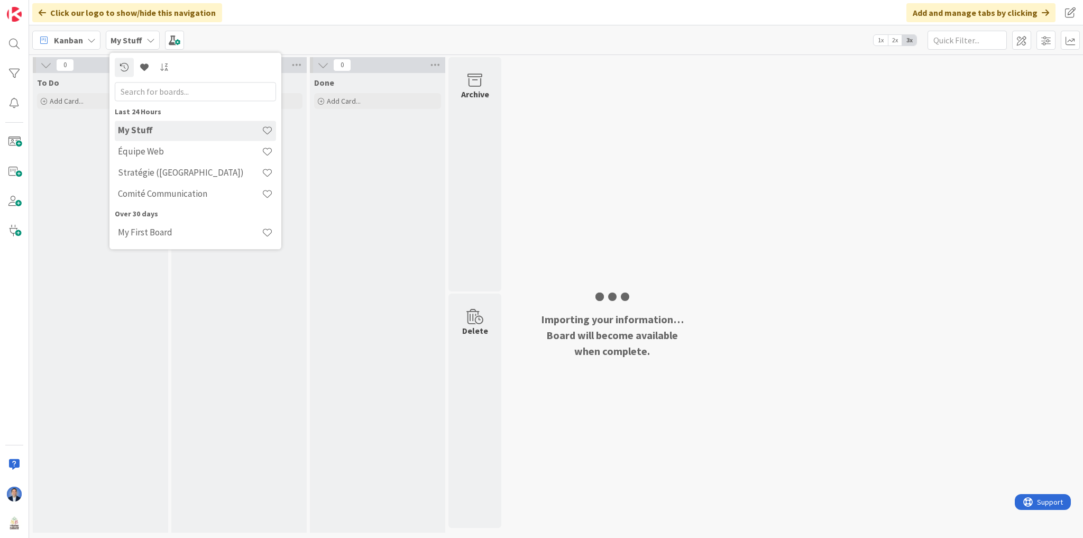
click at [136, 35] on b "My Stuff" at bounding box center [127, 40] width 32 height 11
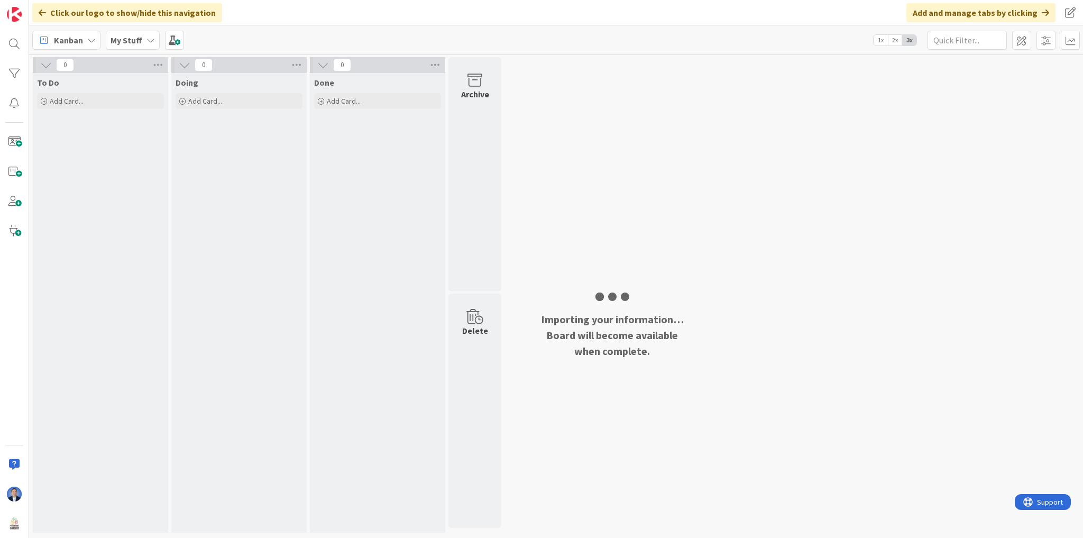
drag, startPoint x: 118, startPoint y: 36, endPoint x: 122, endPoint y: 50, distance: 14.6
click at [118, 36] on b "My Stuff" at bounding box center [127, 40] width 32 height 11
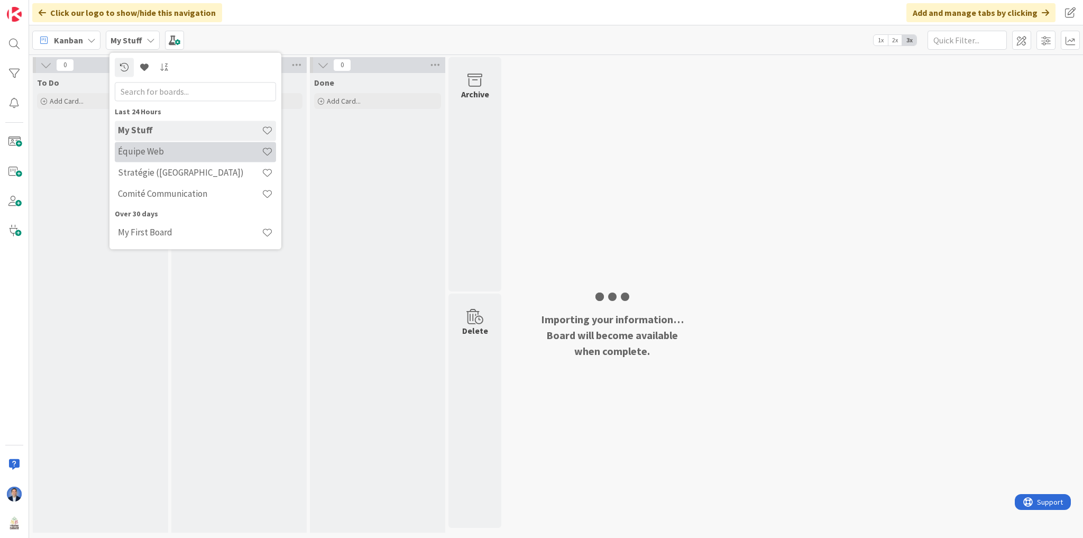
click at [131, 151] on h4 "Équipe Web" at bounding box center [190, 152] width 144 height 11
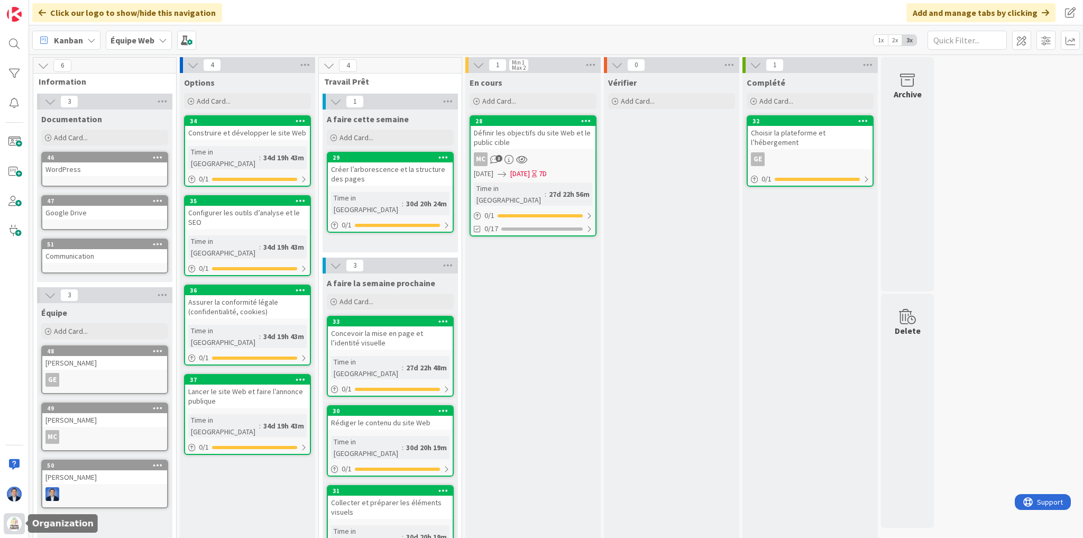
click at [12, 525] on img at bounding box center [14, 523] width 15 height 15
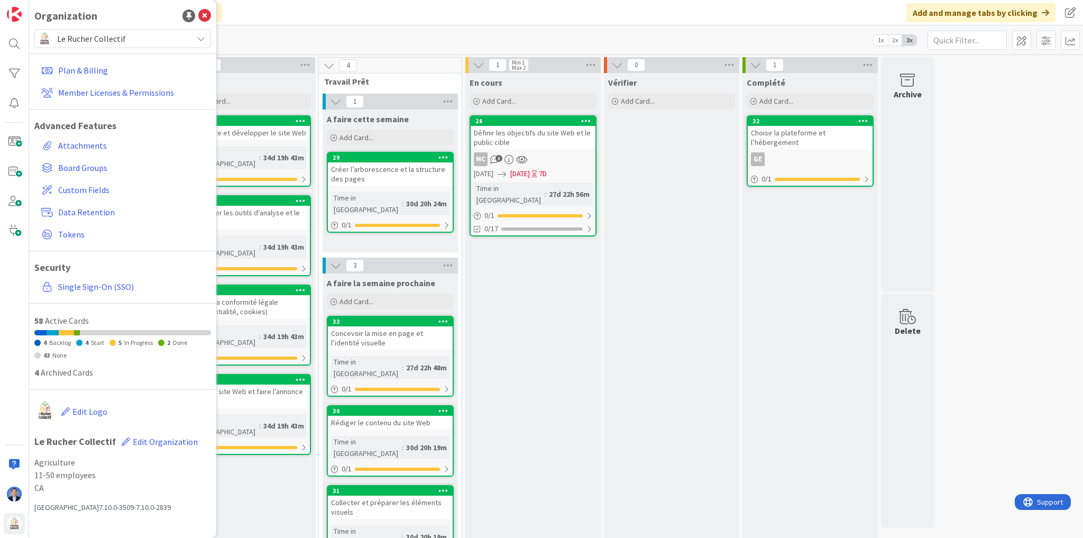
click at [117, 32] on span "Le Rucher Collectif" at bounding box center [122, 38] width 130 height 15
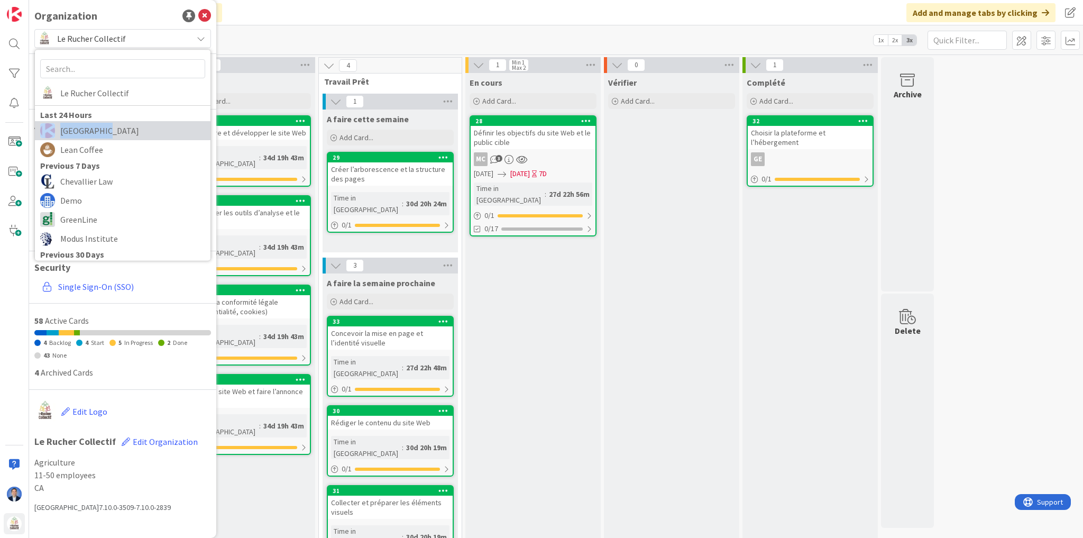
drag, startPoint x: 112, startPoint y: 120, endPoint x: 112, endPoint y: 131, distance: 11.1
click at [112, 131] on div "Le Rucher Collectif Last 24 Hours Kanban Zone Lean Coffee Previous 7 Days Cheva…" at bounding box center [122, 155] width 177 height 212
click at [112, 131] on span "[GEOGRAPHIC_DATA]" at bounding box center [132, 131] width 145 height 16
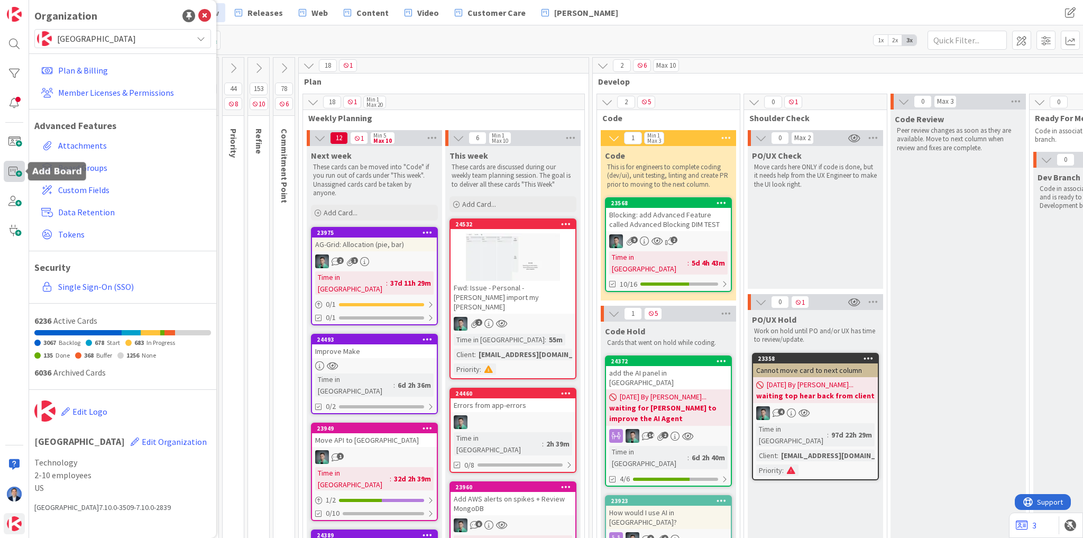
click at [12, 168] on span at bounding box center [14, 171] width 21 height 21
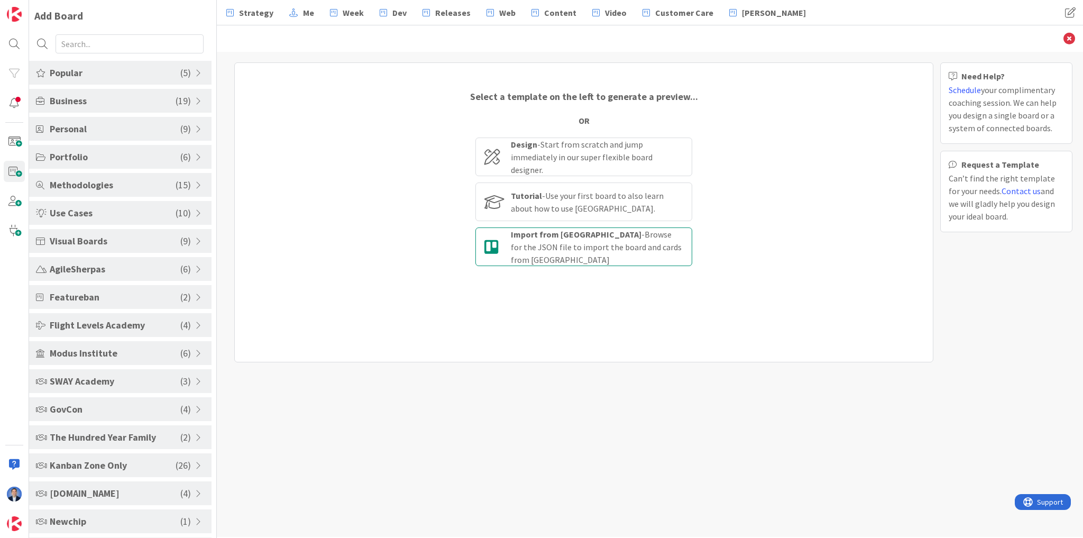
click at [583, 242] on div "Import from [PERSON_NAME] - Browse for the JSON file to import the board and ca…" at bounding box center [597, 247] width 172 height 38
click at [0, 0] on input "Import from [PERSON_NAME] - Browse for the JSON file to import the board and ca…" at bounding box center [0, 0] width 0 height 0
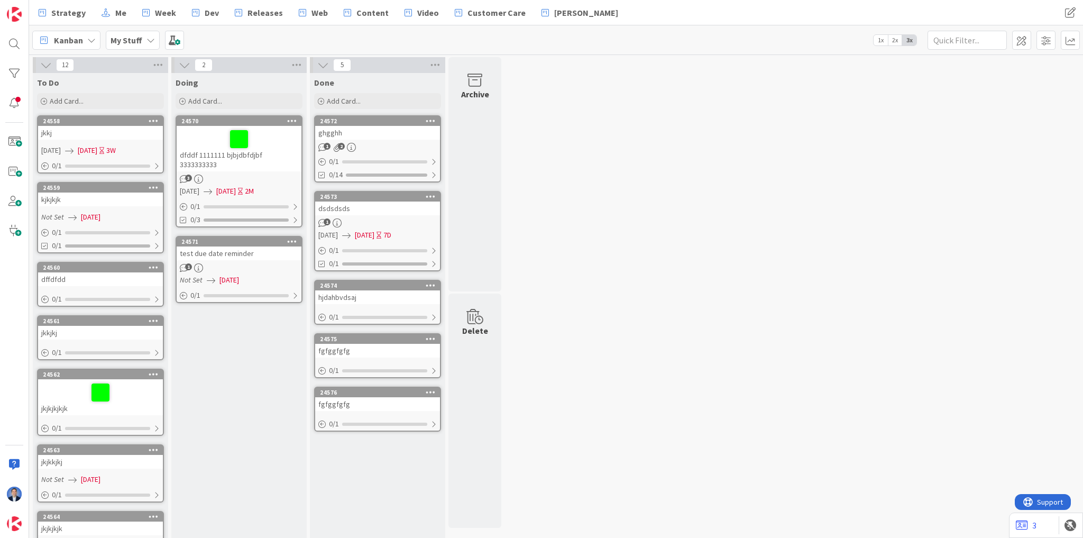
drag, startPoint x: 254, startPoint y: 350, endPoint x: 259, endPoint y: 249, distance: 101.2
click at [254, 350] on div "Doing Add Card... 24570 dfddf 1111111 bjbjdbfdjbf 3333333333 3 07/01/2025 08/13…" at bounding box center [238, 431] width 135 height 717
click at [1016, 44] on span at bounding box center [1021, 40] width 19 height 19
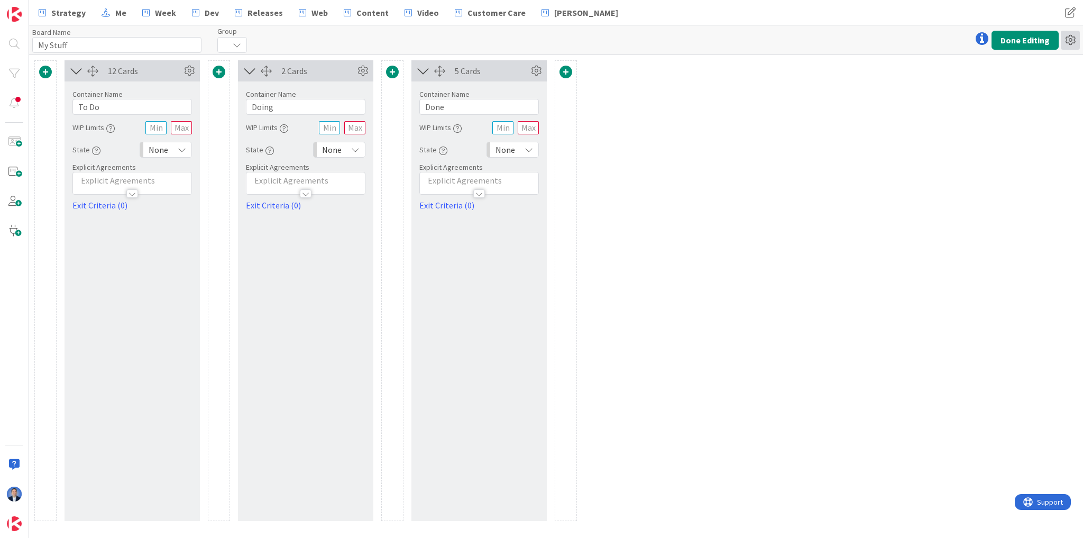
click at [1071, 41] on icon at bounding box center [1070, 40] width 19 height 19
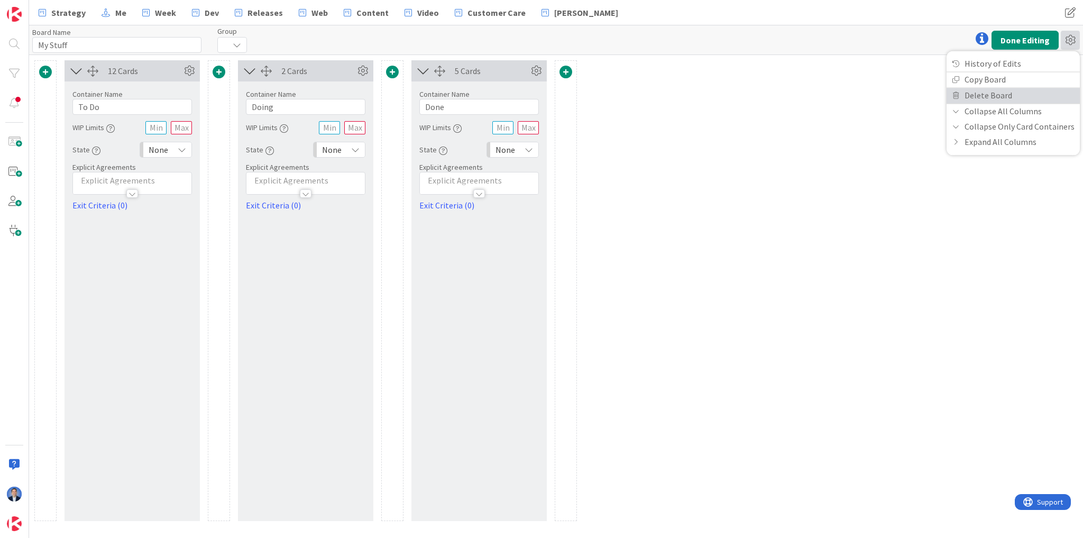
click at [1033, 98] on link "Delete Board" at bounding box center [1013, 95] width 133 height 15
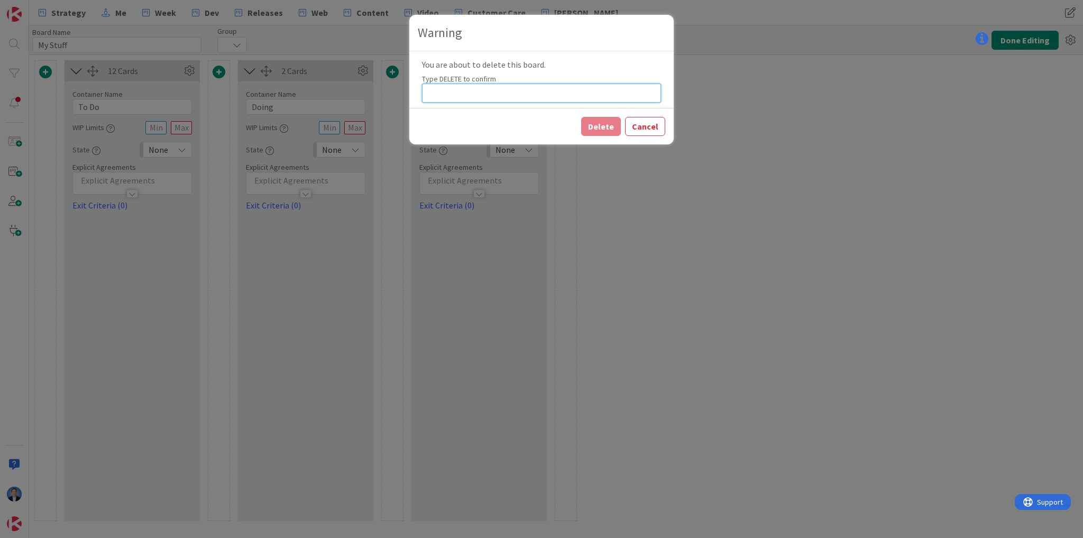
click at [518, 94] on input at bounding box center [541, 93] width 239 height 19
type input "DELETE"
click at [614, 127] on button "Delete" at bounding box center [601, 126] width 40 height 19
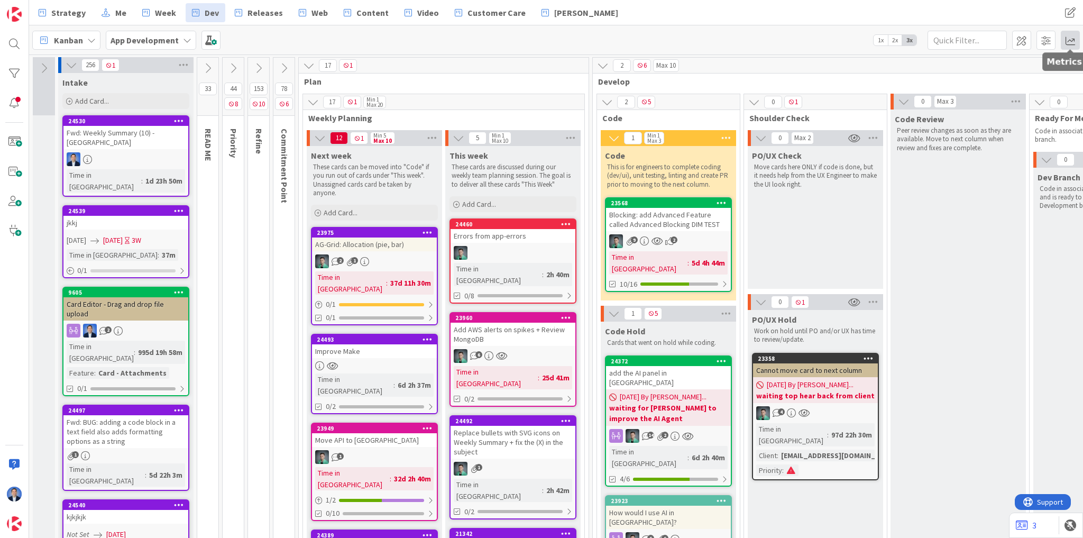
click at [1068, 42] on span at bounding box center [1070, 40] width 19 height 19
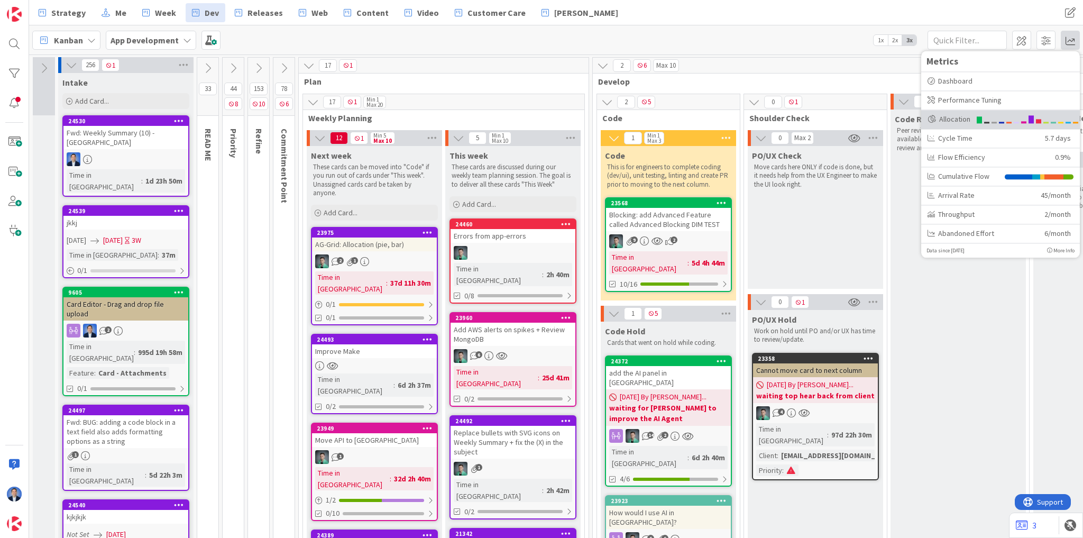
click at [1007, 120] on div at bounding box center [1028, 119] width 104 height 10
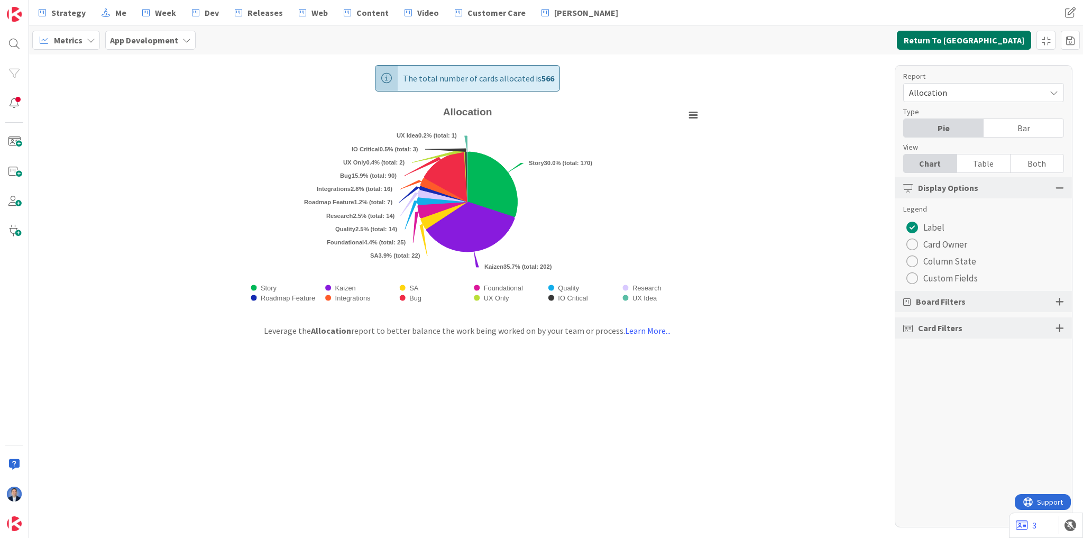
click at [1010, 42] on button "Return To Kanban" at bounding box center [964, 40] width 134 height 19
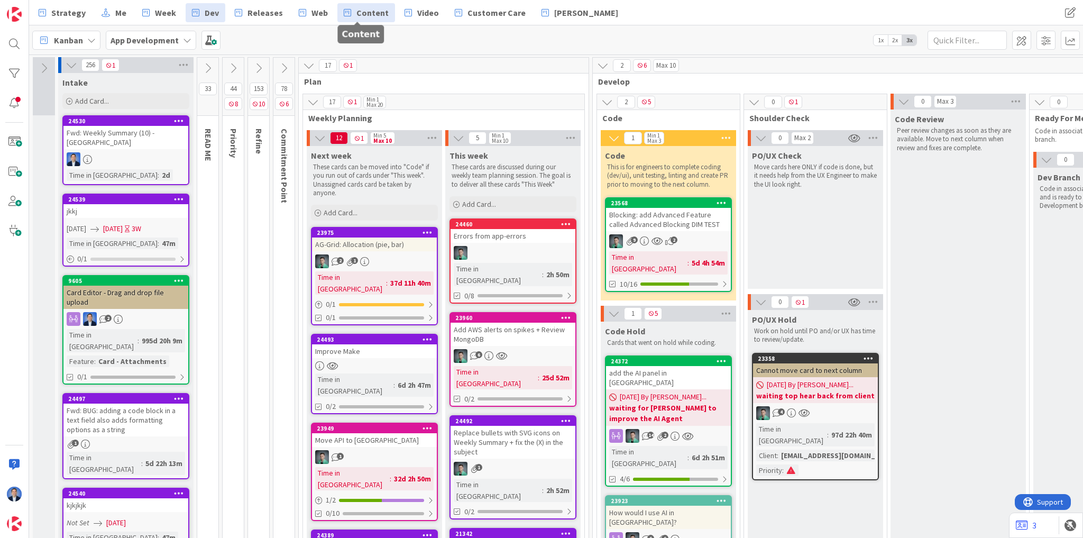
click at [344, 13] on link "Content" at bounding box center [366, 12] width 58 height 19
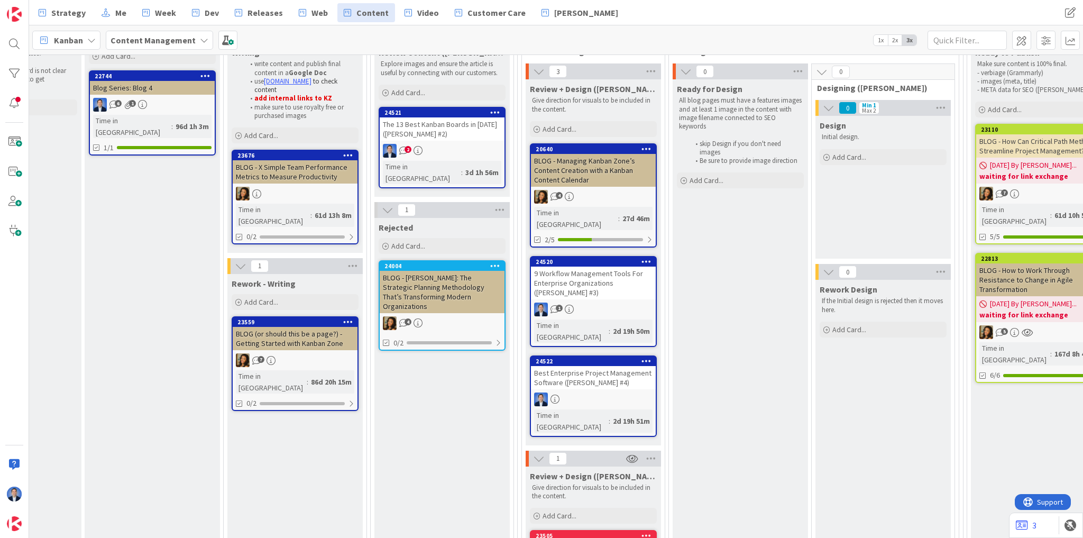
scroll to position [169, 545]
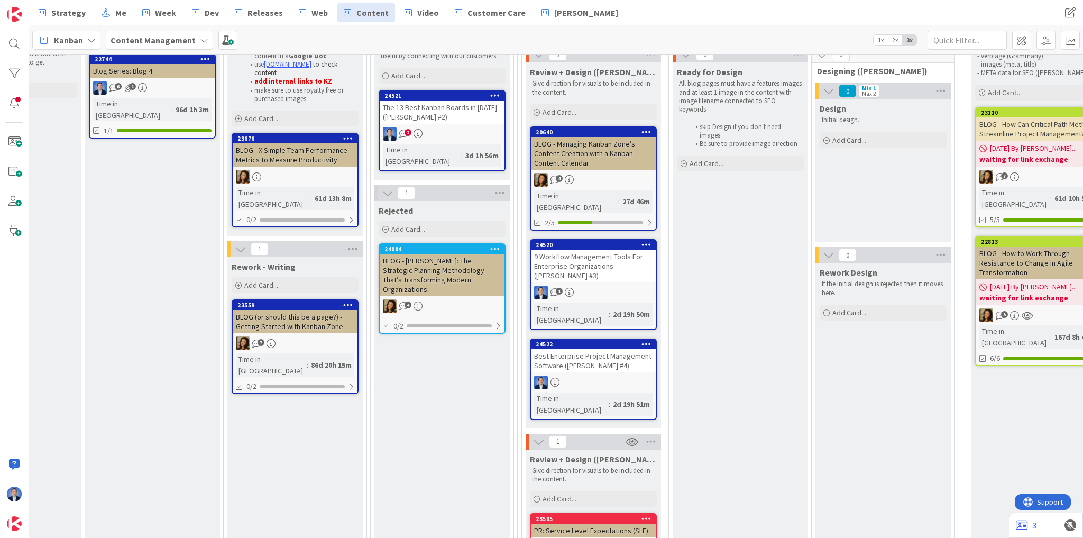
click at [565, 254] on div "9 Workflow Management Tools For Enterprise Organizations (Ryan #3)" at bounding box center [593, 266] width 125 height 33
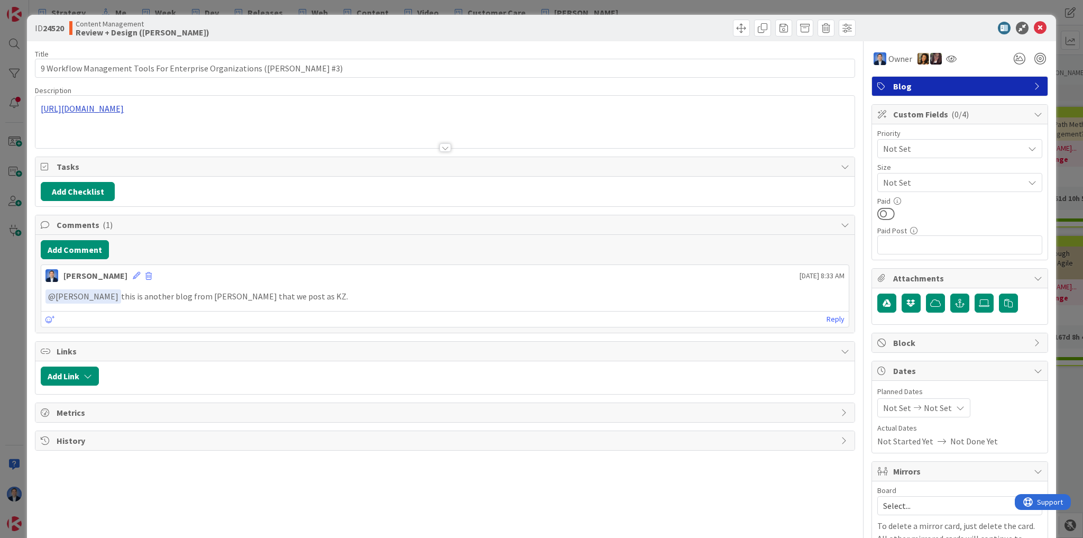
click at [157, 107] on div "https://docs.google.com/document/d/1sm_4VblXmRiAljVg5YebdSSkcQWLaZiVc7St1JTUqS0…" at bounding box center [444, 122] width 819 height 52
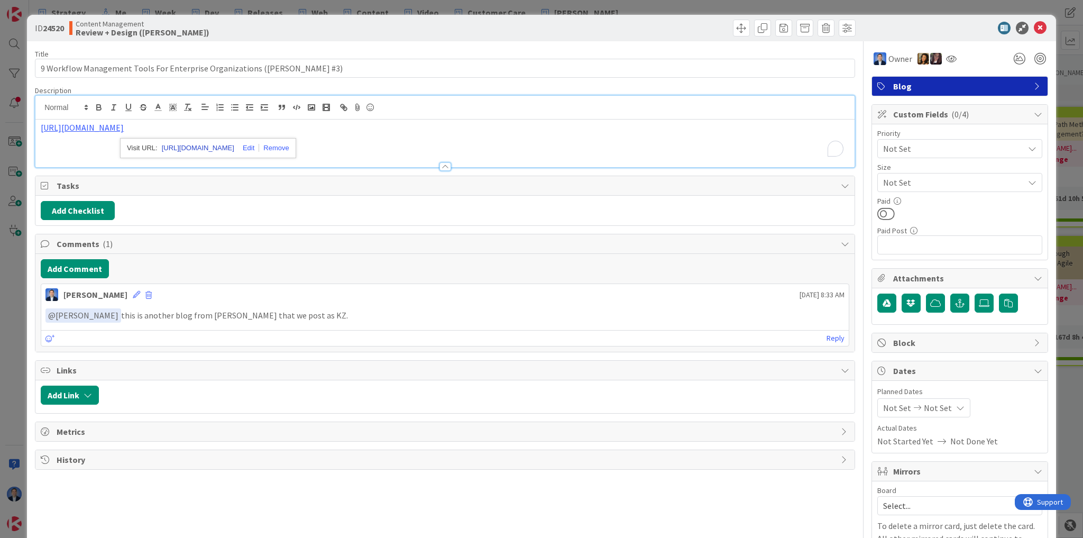
click at [226, 144] on link "https://docs.google.com/document/d/1sm_4VblXmRiAljVg5YebdSSkcQWLaZiVc7St1JTUqS0…" at bounding box center [198, 148] width 72 height 14
click at [1034, 29] on icon at bounding box center [1040, 28] width 13 height 13
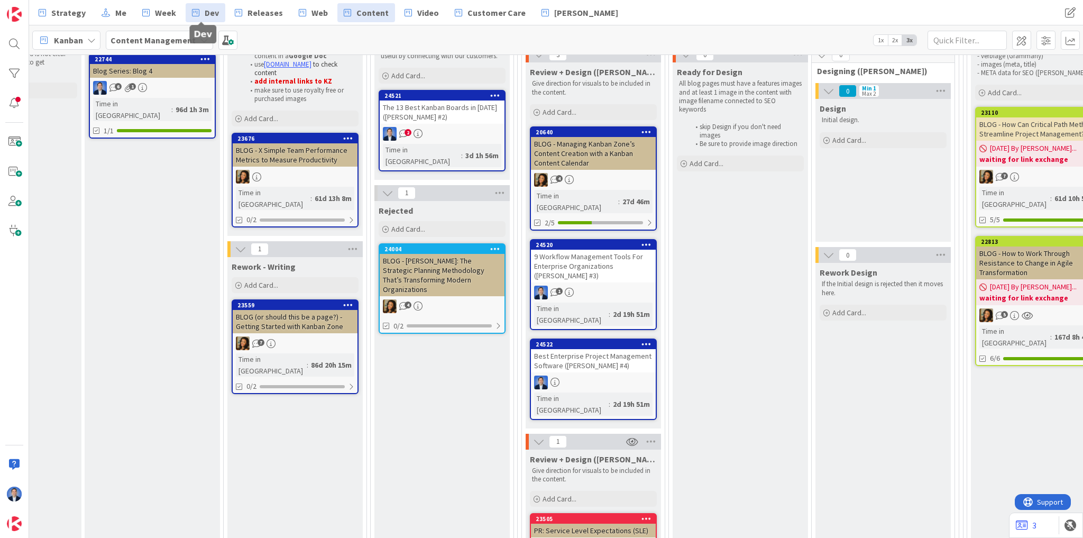
click at [214, 12] on span "Dev" at bounding box center [212, 12] width 14 height 13
